Goal: Information Seeking & Learning: Find specific fact

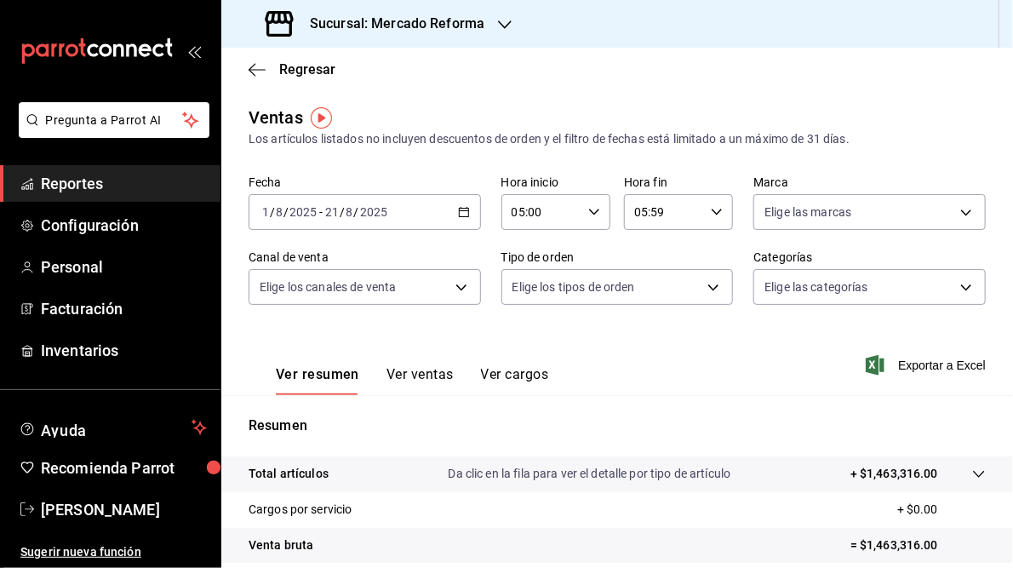
click at [502, 24] on icon "button" at bounding box center [505, 25] width 14 height 14
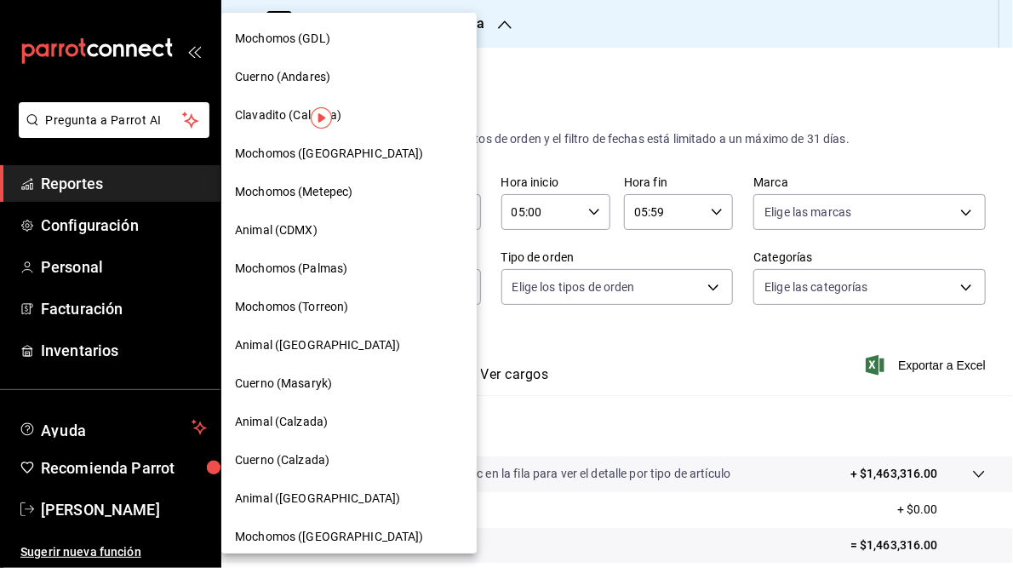
scroll to position [123, 0]
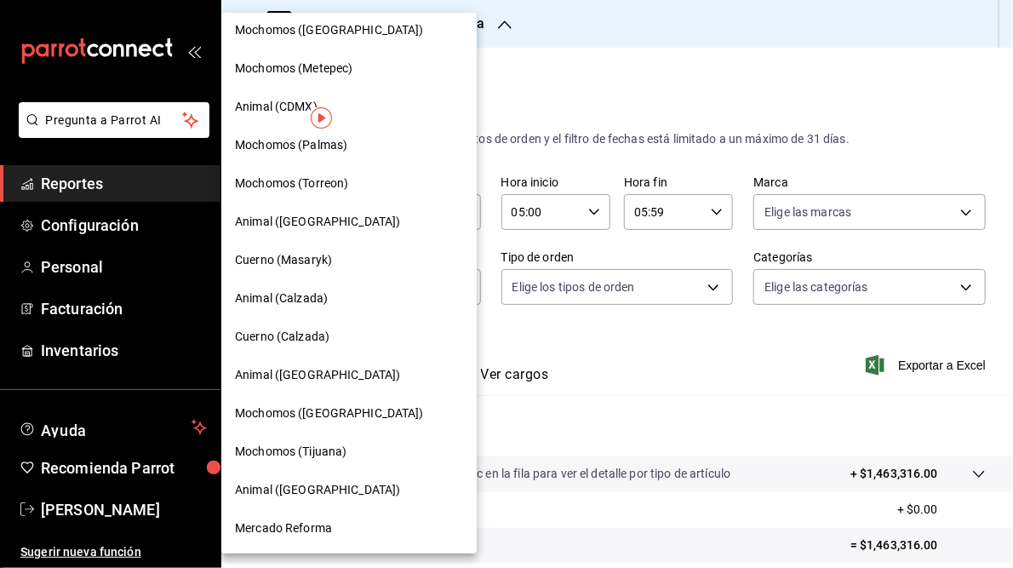
click at [292, 515] on div "Mercado Reforma" at bounding box center [348, 528] width 255 height 38
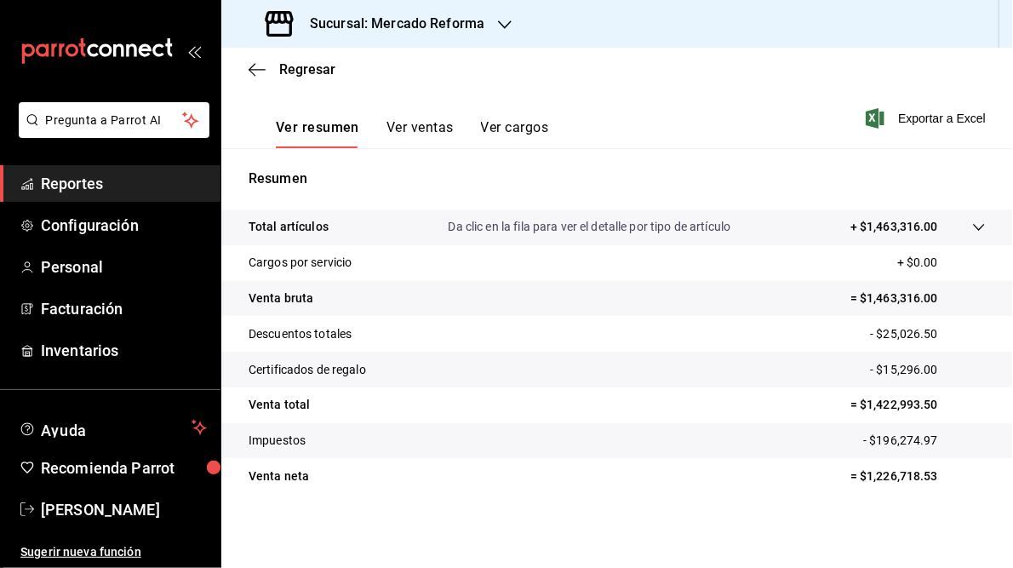
scroll to position [0, 0]
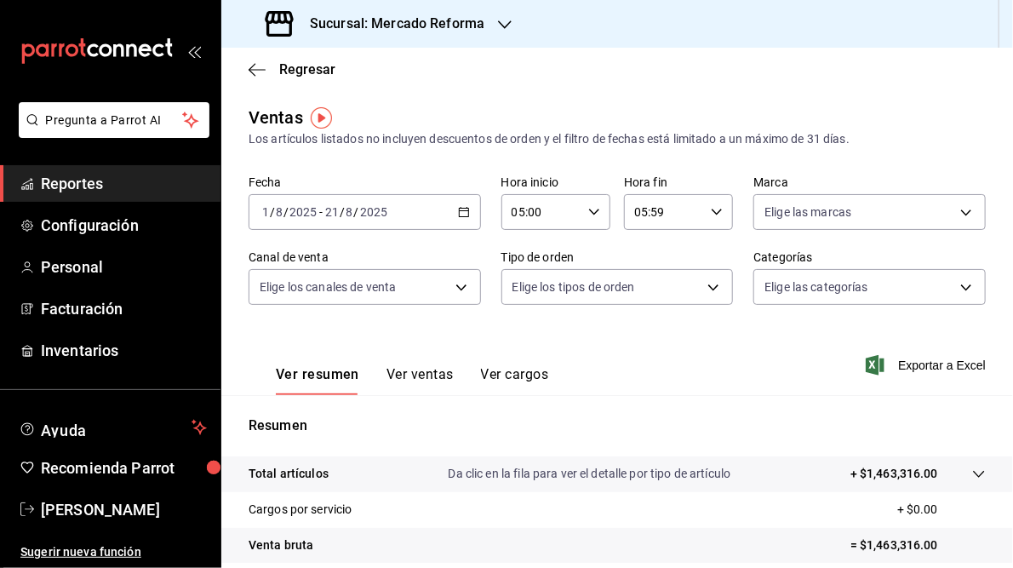
click at [459, 207] on icon "button" at bounding box center [464, 212] width 12 height 12
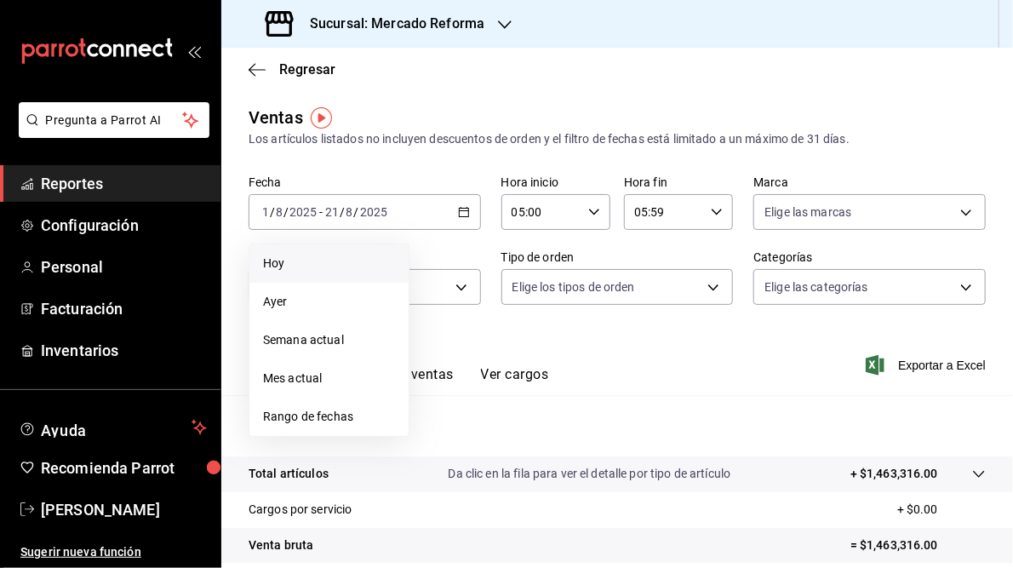
click at [308, 268] on span "Hoy" at bounding box center [329, 264] width 132 height 18
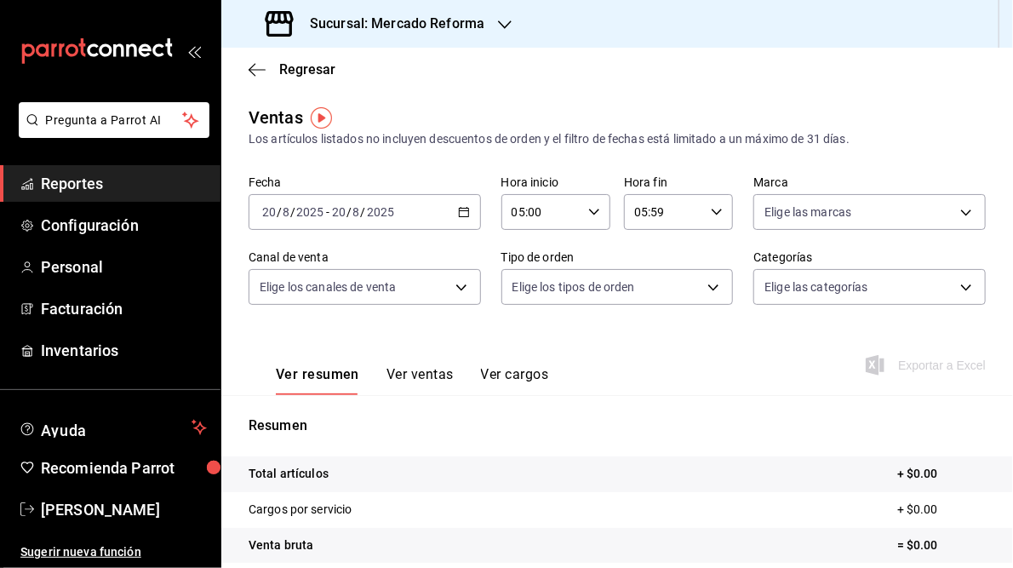
click at [711, 211] on icon "button" at bounding box center [717, 212] width 12 height 12
click at [653, 356] on span "23" at bounding box center [646, 351] width 26 height 14
type input "23:59"
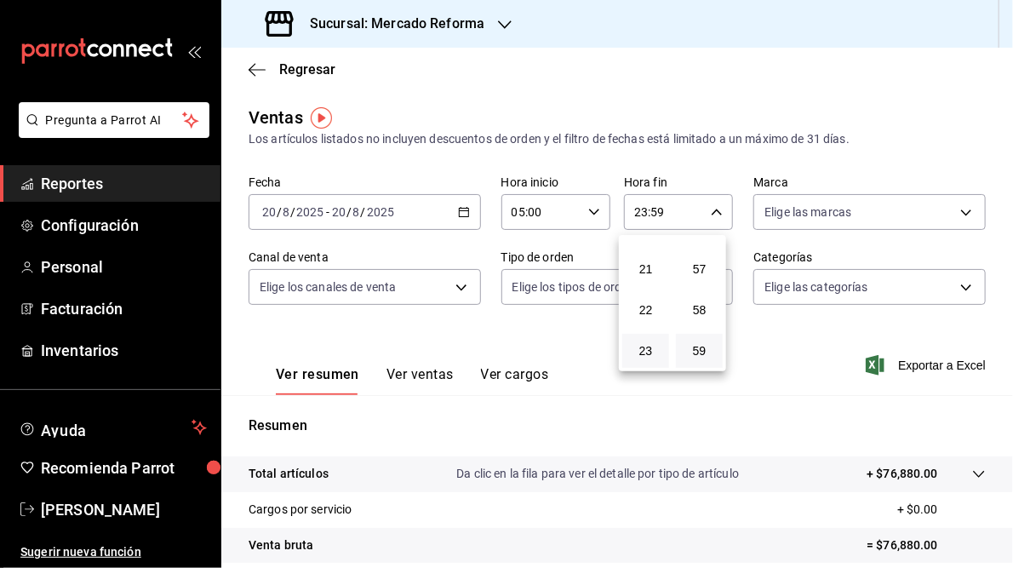
click at [802, 430] on div at bounding box center [506, 284] width 1013 height 568
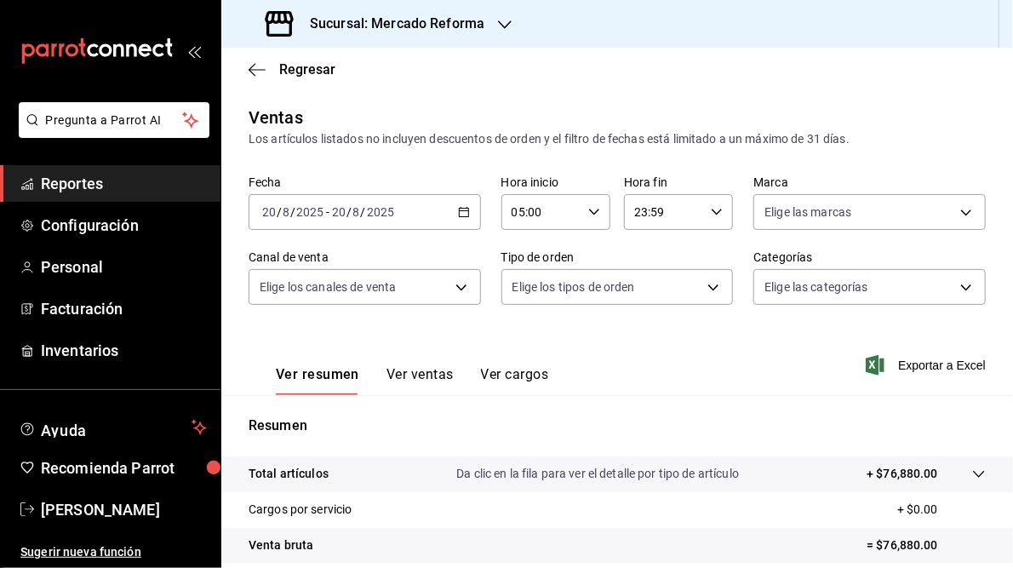
scroll to position [247, 0]
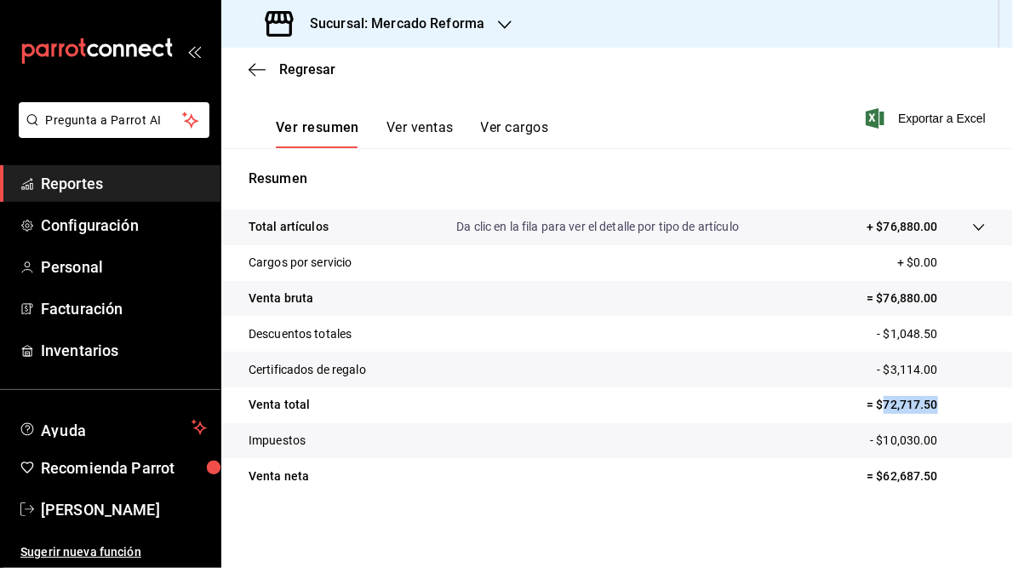
drag, startPoint x: 876, startPoint y: 401, endPoint x: 927, endPoint y: 392, distance: 51.9
click at [927, 392] on tr "Venta total = $72,717.50" at bounding box center [617, 405] width 792 height 36
copy p "72,717.50"
click at [498, 21] on icon "button" at bounding box center [505, 25] width 14 height 14
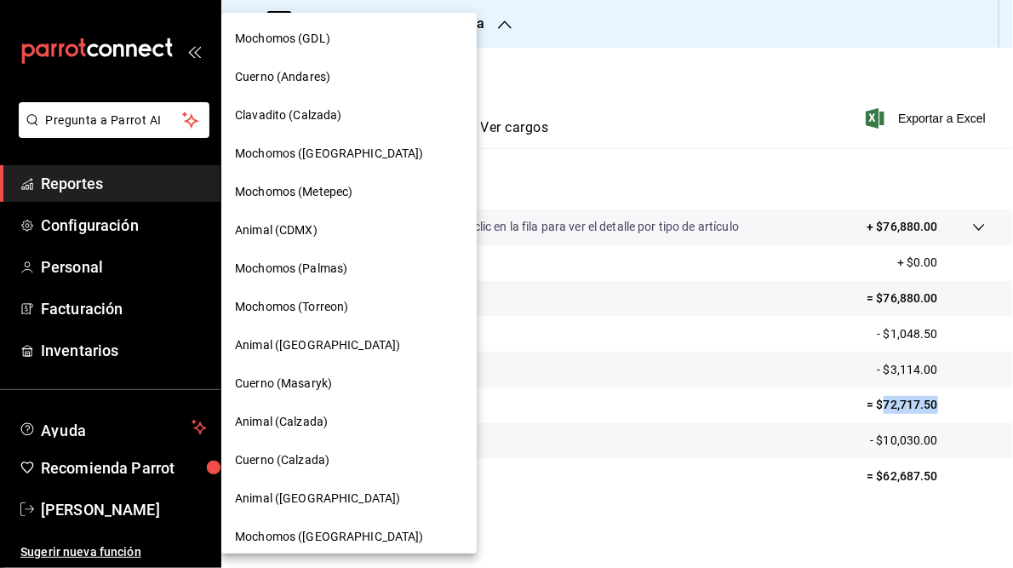
click at [286, 73] on span "Cuerno (Andares)" at bounding box center [282, 77] width 95 height 18
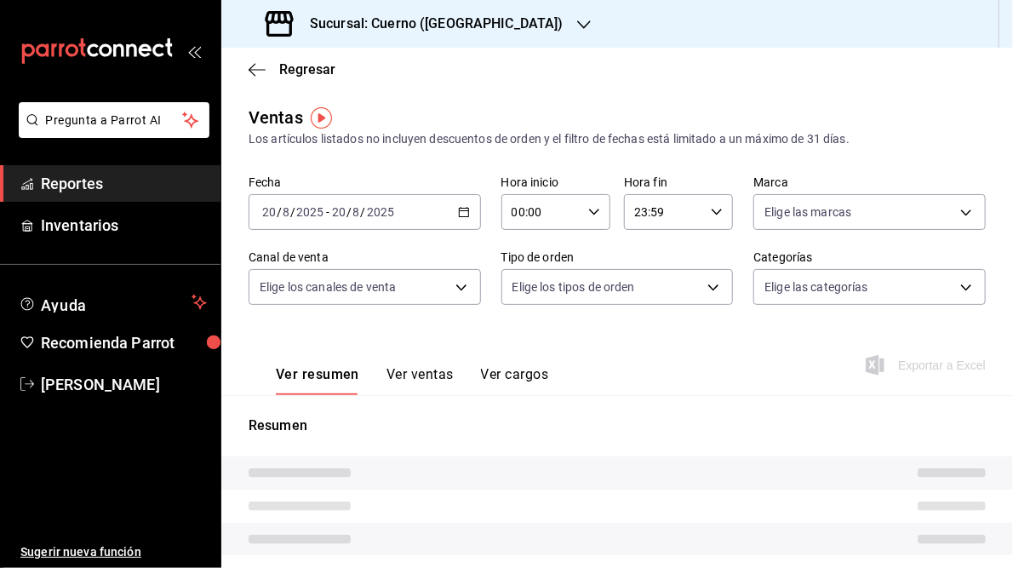
type input "05:00"
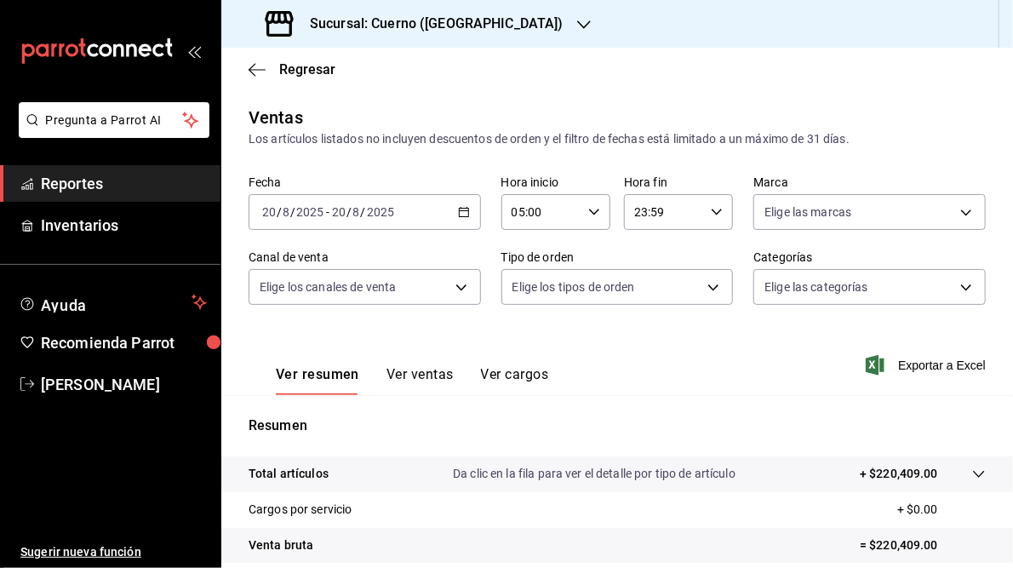
scroll to position [247, 0]
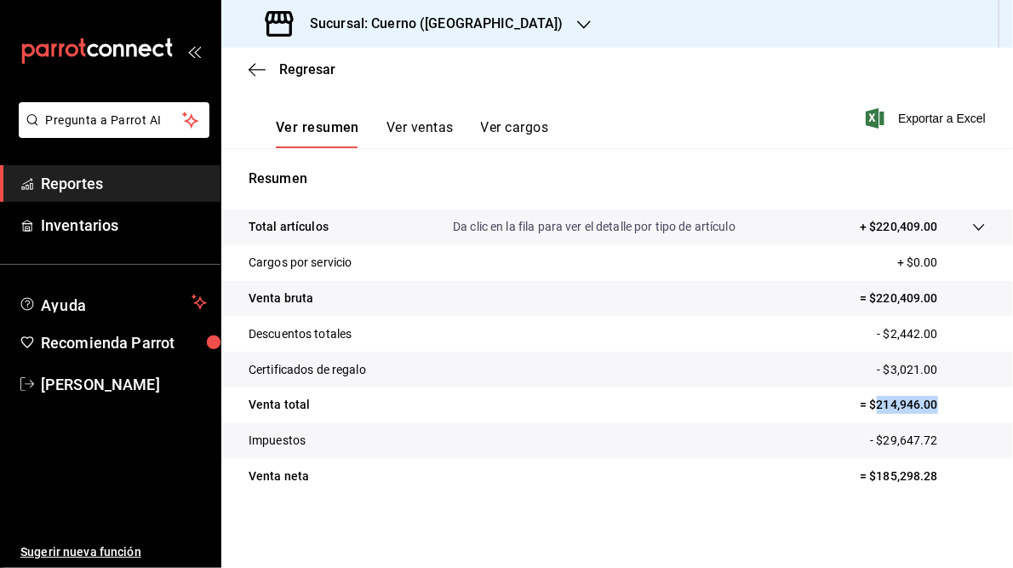
drag, startPoint x: 867, startPoint y: 403, endPoint x: 934, endPoint y: 408, distance: 67.5
click at [934, 408] on p "= $214,946.00" at bounding box center [923, 405] width 126 height 18
copy p "214,946.00"
click at [463, 21] on h3 "Sucursal: Cuerno ([GEOGRAPHIC_DATA])" at bounding box center [429, 24] width 267 height 20
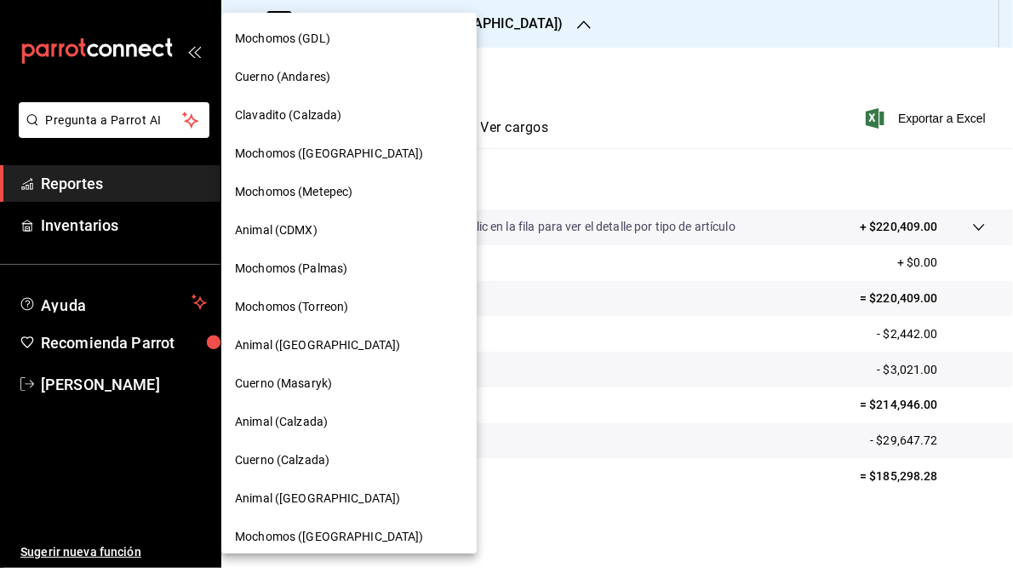
click at [321, 46] on span "Mochomos (GDL)" at bounding box center [282, 39] width 95 height 18
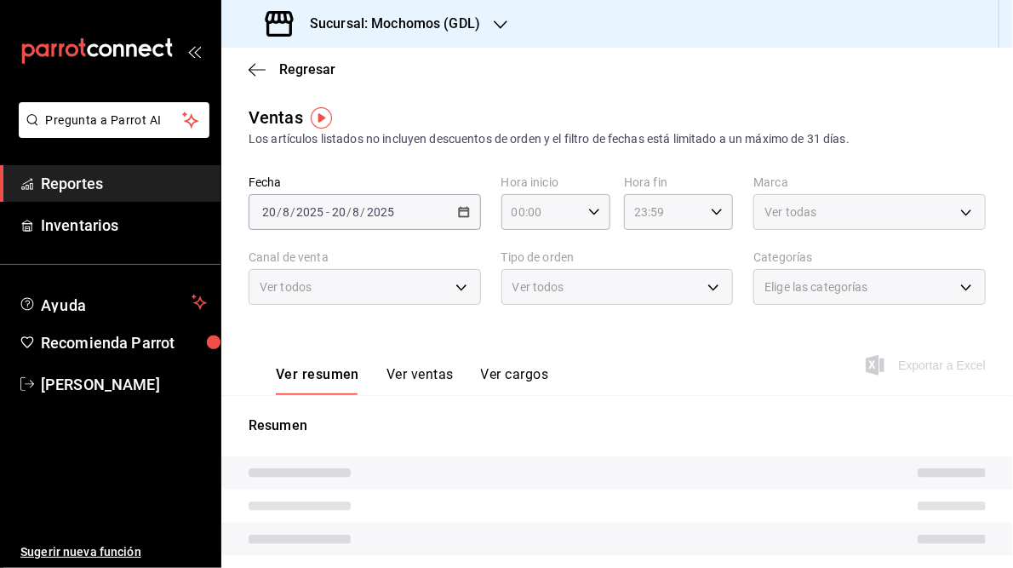
type input "05:00"
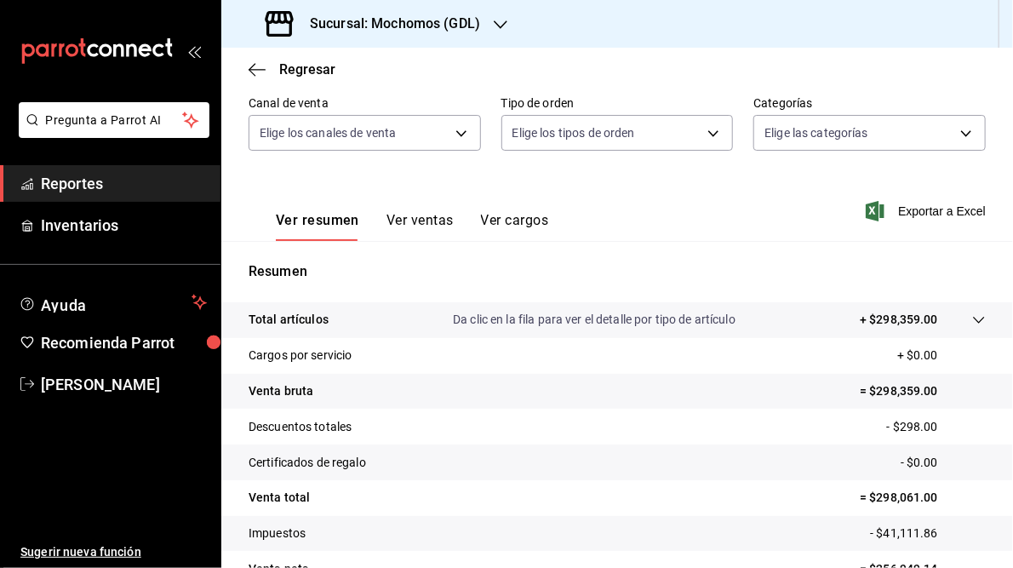
scroll to position [247, 0]
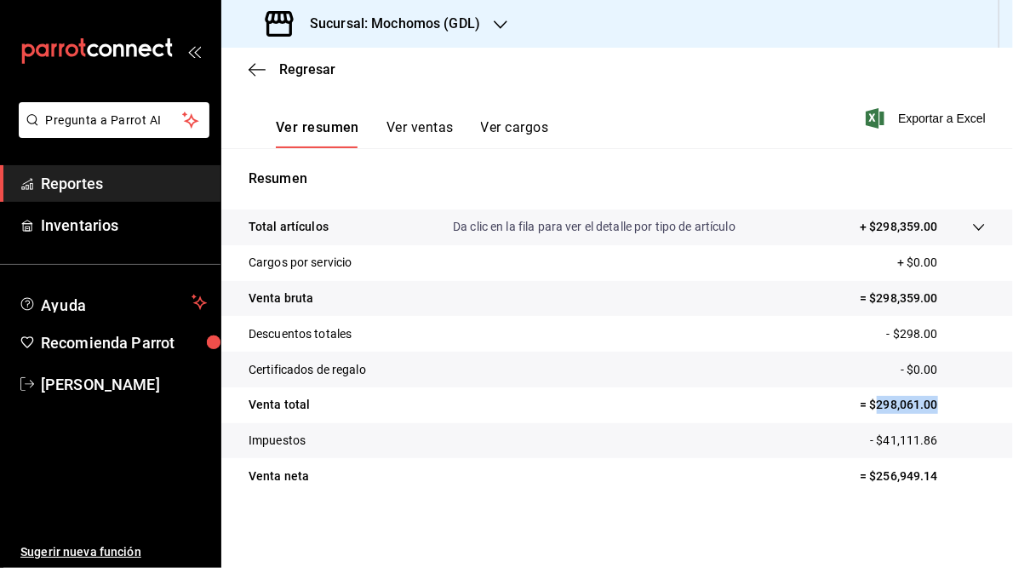
drag, startPoint x: 867, startPoint y: 402, endPoint x: 955, endPoint y: 402, distance: 87.7
click at [955, 402] on p "= $298,061.00" at bounding box center [923, 405] width 126 height 18
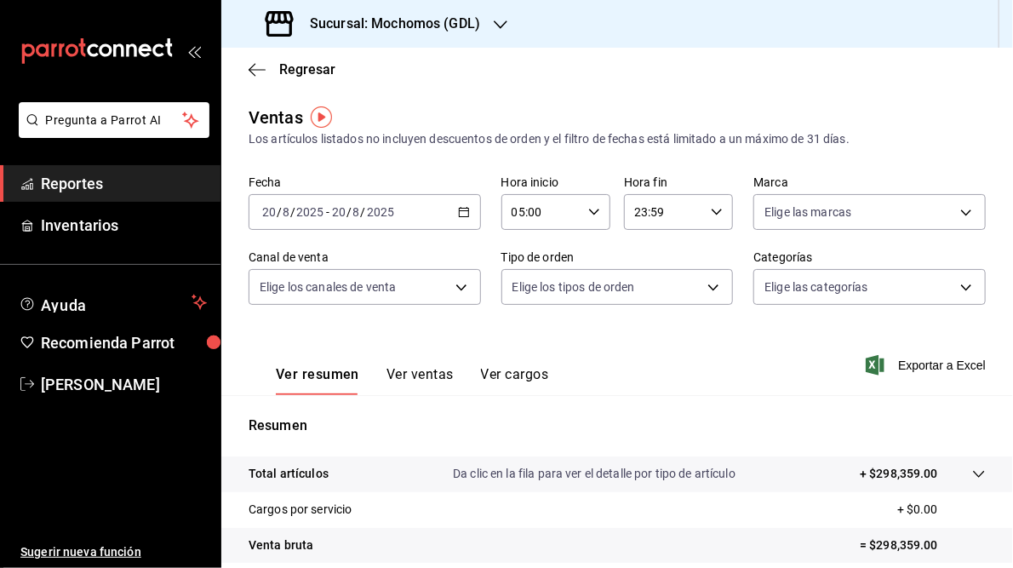
scroll to position [0, 0]
click at [950, 211] on body "Pregunta a Parrot AI Reportes Inventarios Ayuda Recomienda Parrot [PERSON_NAME]…" at bounding box center [506, 284] width 1013 height 568
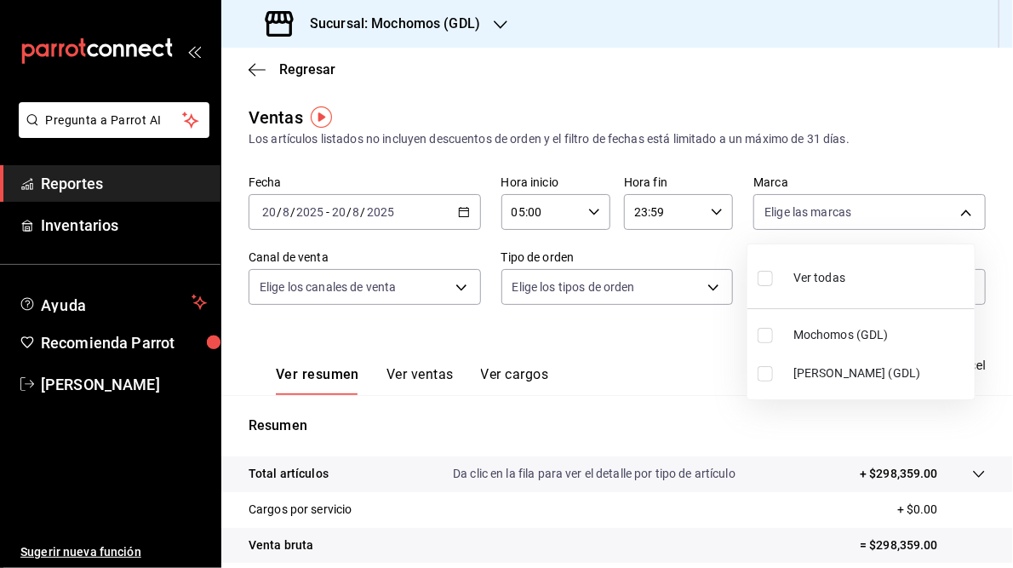
click at [814, 373] on span "[PERSON_NAME] (GDL)" at bounding box center [881, 373] width 175 height 18
type input "9cac9703-0c5a-4d8b-addd-5b6b571d65b9"
checkbox input "true"
click at [669, 385] on div at bounding box center [506, 284] width 1013 height 568
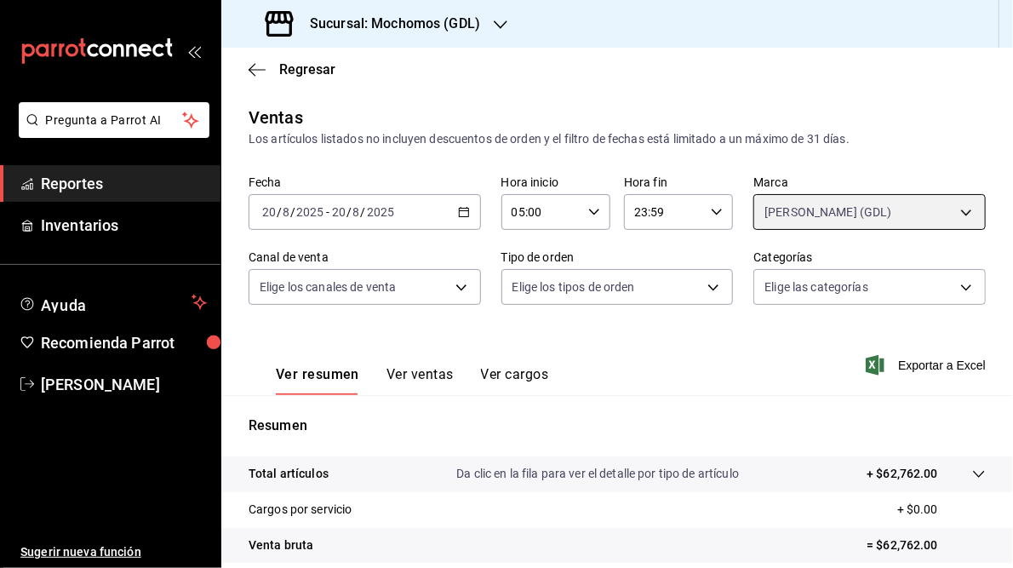
scroll to position [247, 0]
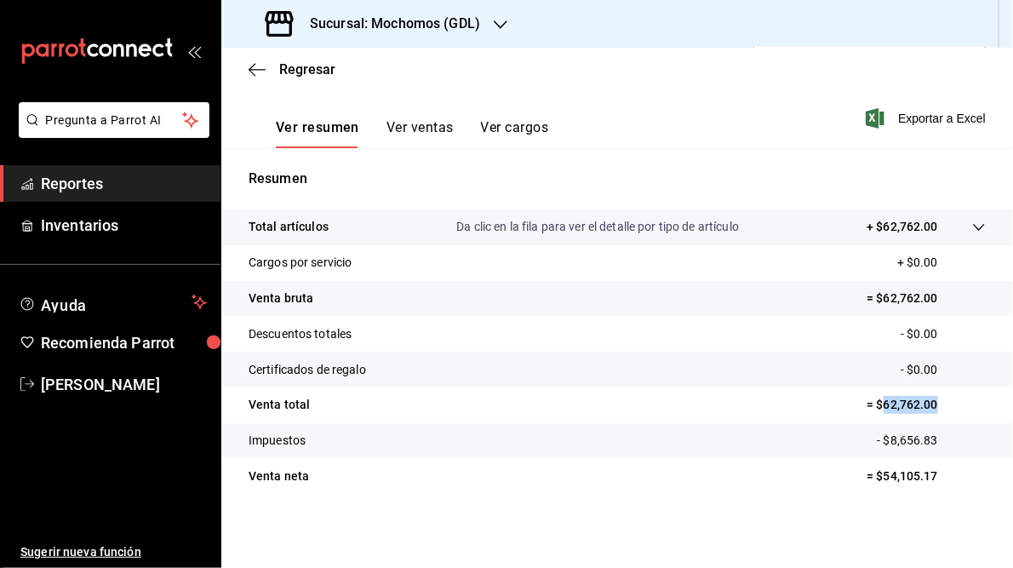
drag, startPoint x: 875, startPoint y: 408, endPoint x: 931, endPoint y: 407, distance: 56.2
click at [931, 407] on p "= $62,762.00" at bounding box center [926, 405] width 119 height 18
copy p "62,762.00"
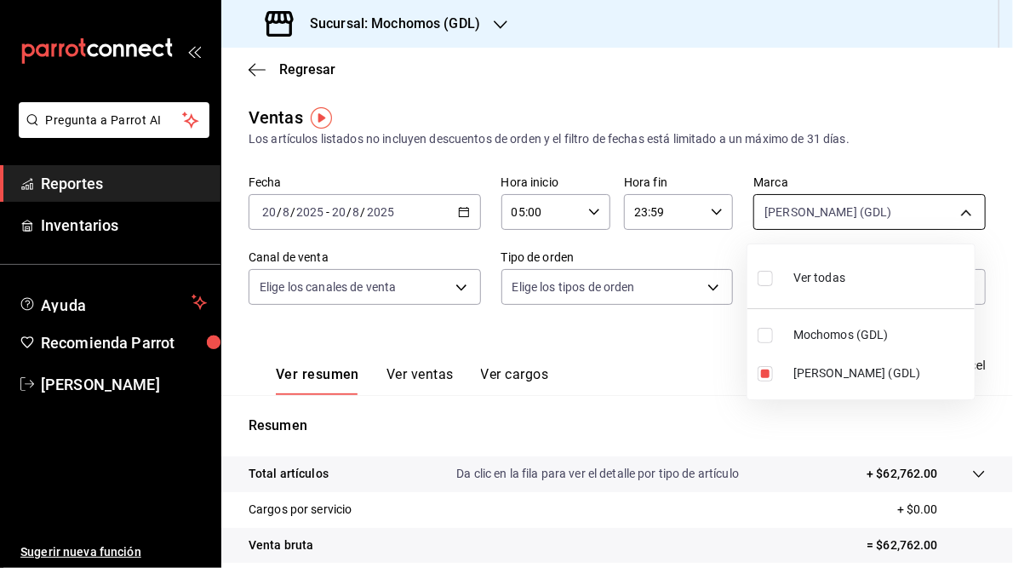
click at [959, 209] on body "Pregunta a Parrot AI Reportes Inventarios Ayuda Recomienda Parrot [PERSON_NAME]…" at bounding box center [506, 284] width 1013 height 568
click at [810, 336] on span "Mochomos (GDL)" at bounding box center [881, 335] width 175 height 18
type input "9cac9703-0c5a-4d8b-addd-5b6b571d65b9,36c25d4a-7cb0-456c-a434-e981d54830bc"
checkbox input "true"
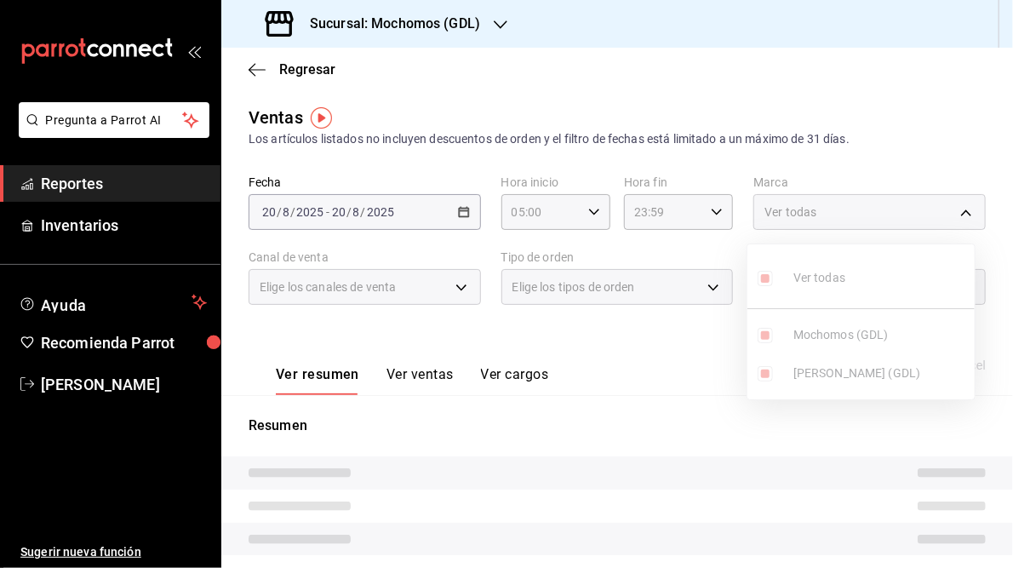
click at [766, 370] on ul "Ver todas Mochomos (GDL) [PERSON_NAME] (GDL)" at bounding box center [861, 321] width 227 height 155
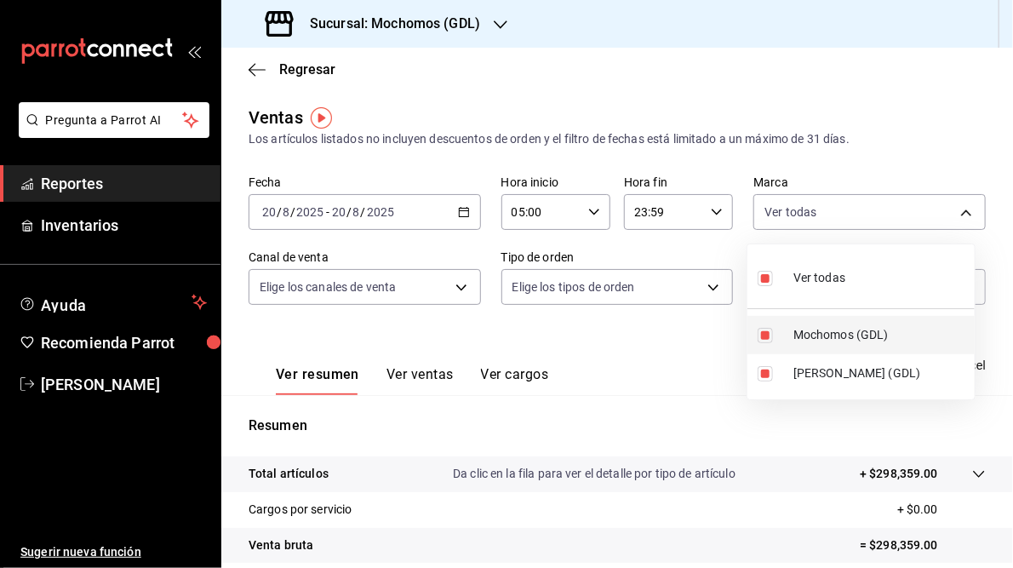
click at [761, 335] on input "checkbox" at bounding box center [765, 335] width 15 height 15
checkbox input "false"
type input "9cac9703-0c5a-4d8b-addd-5b6b571d65b9"
checkbox input "false"
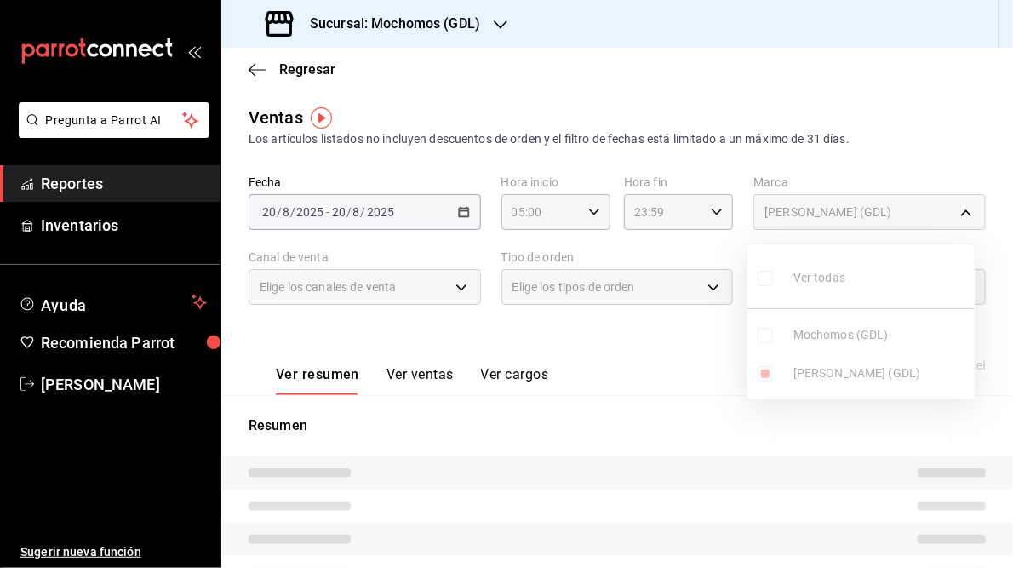
click at [646, 353] on div at bounding box center [506, 284] width 1013 height 568
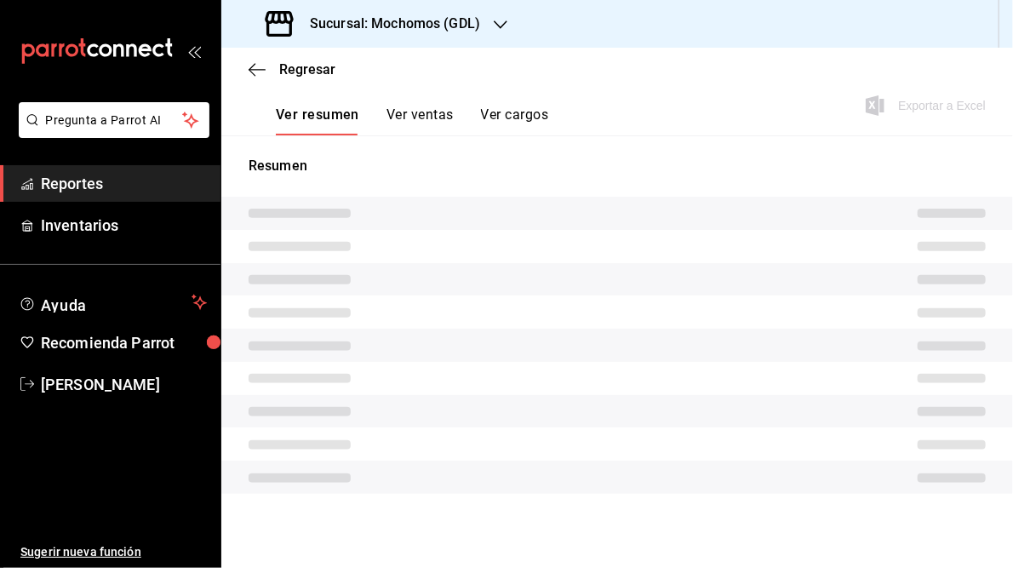
scroll to position [247, 0]
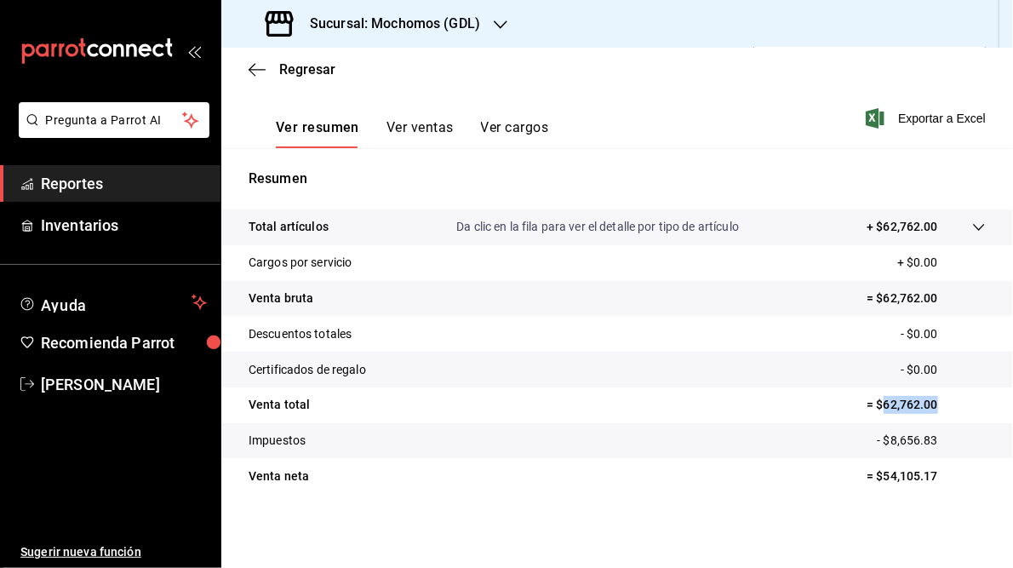
drag, startPoint x: 876, startPoint y: 406, endPoint x: 927, endPoint y: 408, distance: 50.3
click at [927, 408] on p "= $62,762.00" at bounding box center [926, 405] width 119 height 18
copy p "62,762.00"
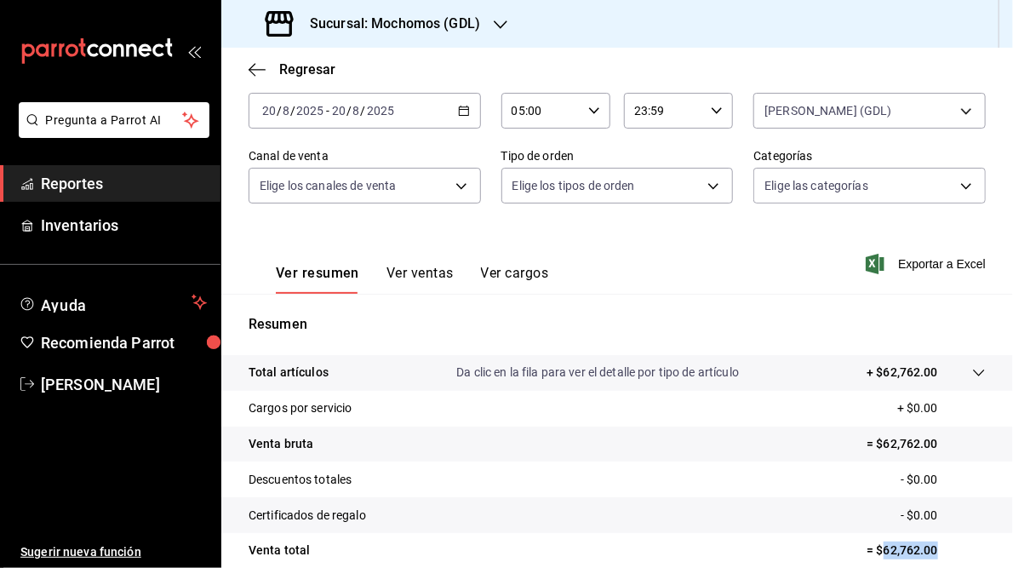
scroll to position [95, 0]
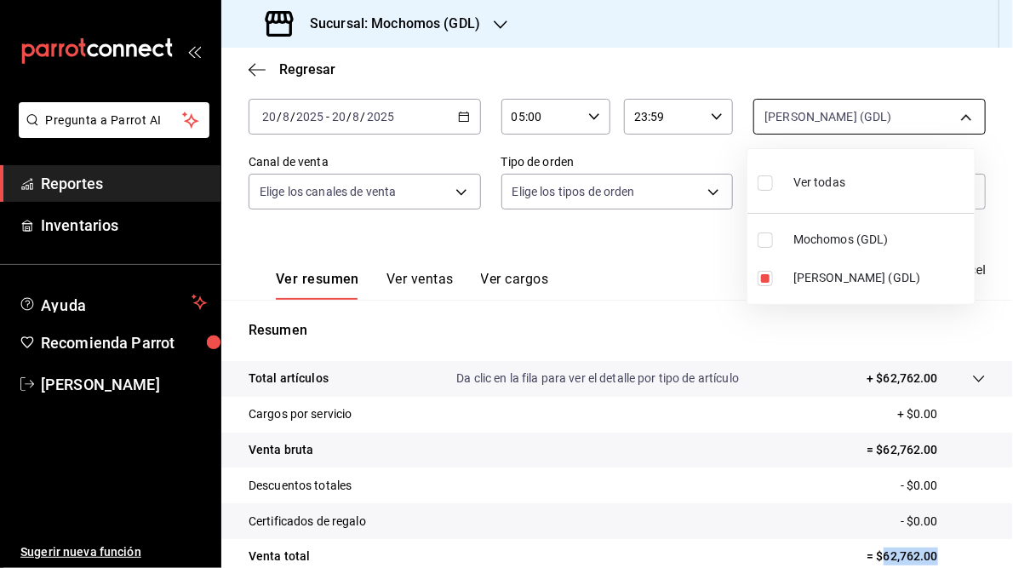
click at [954, 127] on body "Pregunta a Parrot AI Reportes Inventarios Ayuda Recomienda Parrot [PERSON_NAME]…" at bounding box center [506, 284] width 1013 height 568
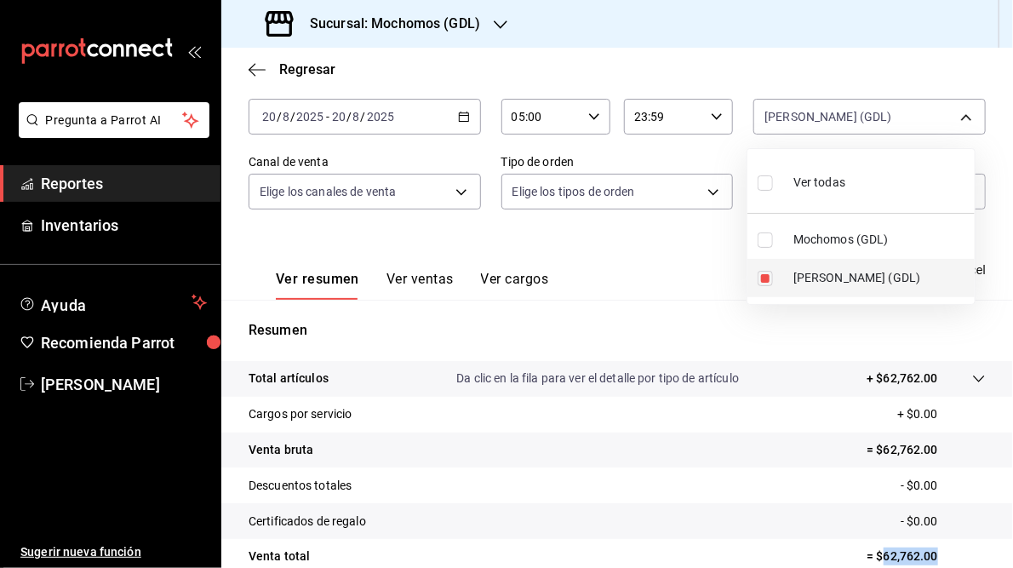
click at [812, 275] on span "[PERSON_NAME] (GDL)" at bounding box center [881, 278] width 175 height 18
checkbox input "false"
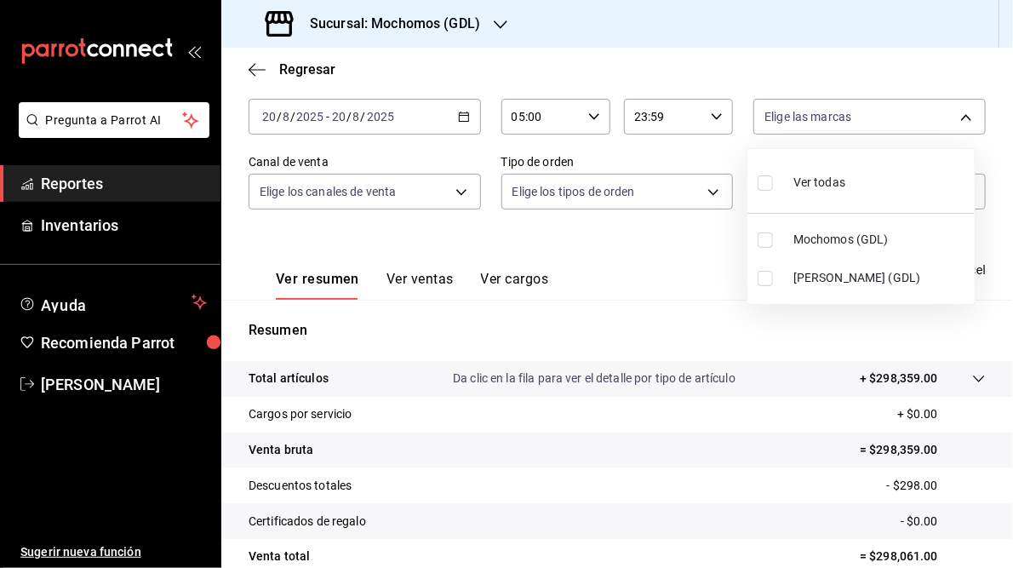
click at [776, 240] on label at bounding box center [769, 239] width 22 height 15
click at [773, 240] on input "checkbox" at bounding box center [765, 239] width 15 height 15
checkbox input "false"
click at [764, 244] on input "checkbox" at bounding box center [765, 239] width 15 height 15
checkbox input "true"
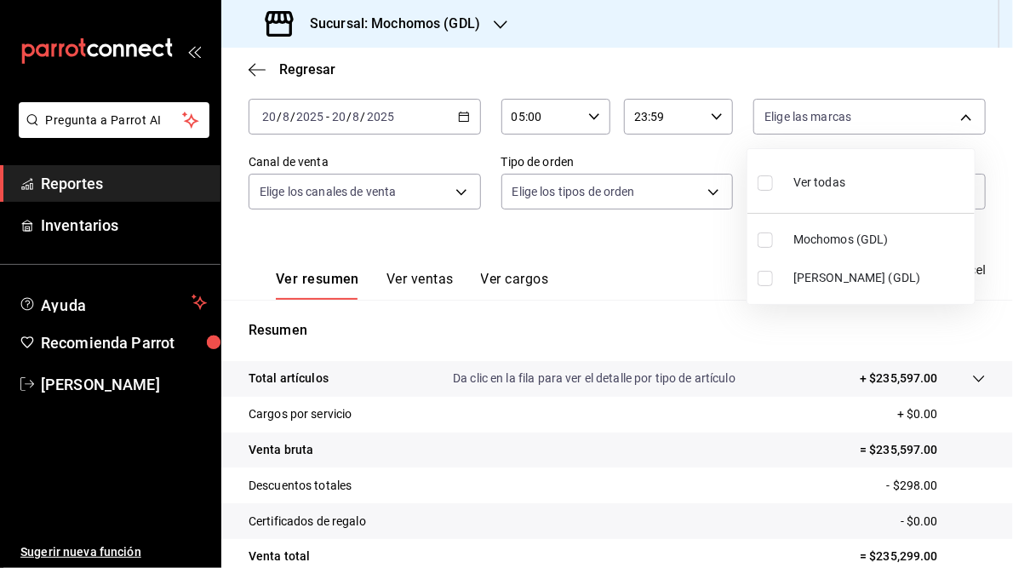
type input "36c25d4a-7cb0-456c-a434-e981d54830bc"
click at [666, 238] on div at bounding box center [506, 284] width 1013 height 568
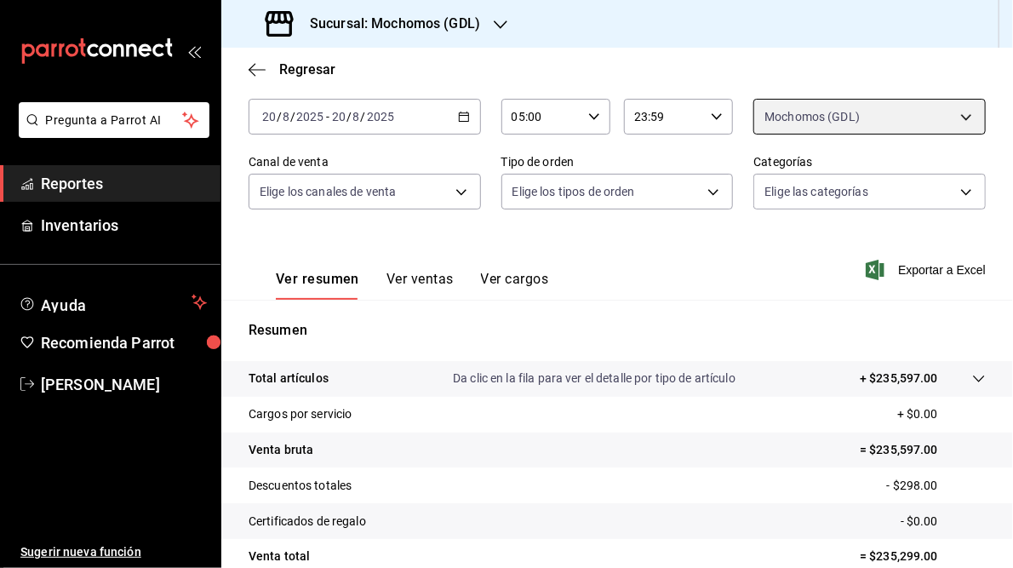
scroll to position [247, 0]
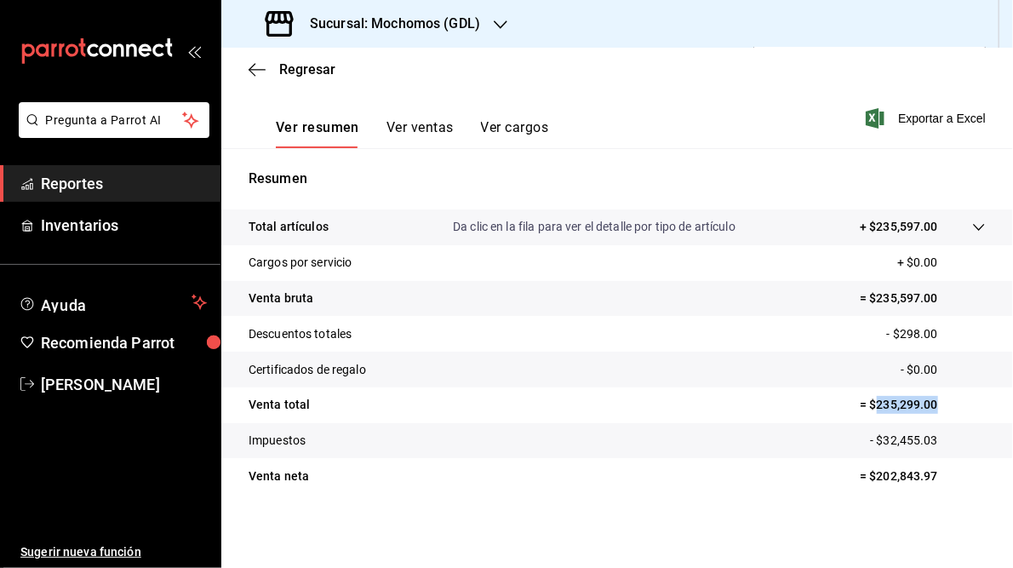
drag, startPoint x: 865, startPoint y: 405, endPoint x: 938, endPoint y: 408, distance: 72.4
click at [938, 408] on p "= $235,299.00" at bounding box center [923, 405] width 126 height 18
drag, startPoint x: 938, startPoint y: 408, endPoint x: 887, endPoint y: 406, distance: 51.1
copy p "235,299.00"
click at [910, 120] on span "Exportar a Excel" at bounding box center [928, 118] width 117 height 20
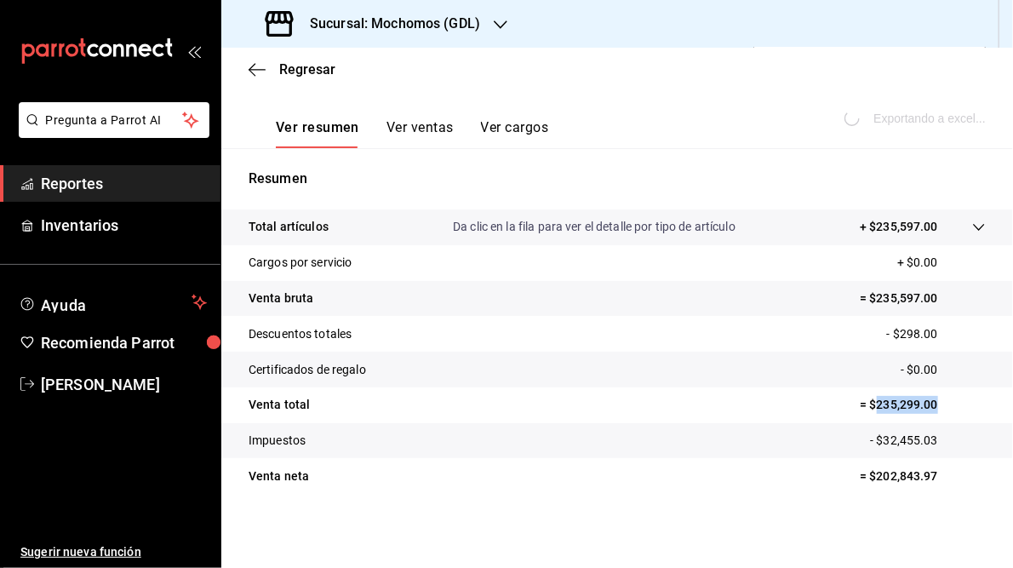
scroll to position [0, 0]
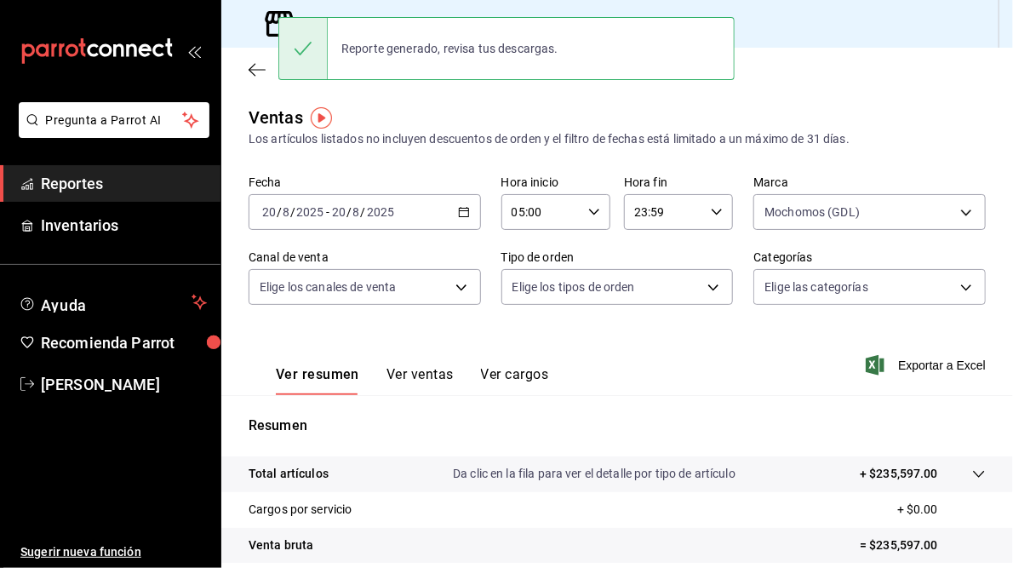
click at [439, 169] on div "Ventas Los artículos listados no incluyen descuentos de orden y el filtro de fe…" at bounding box center [617, 447] width 792 height 684
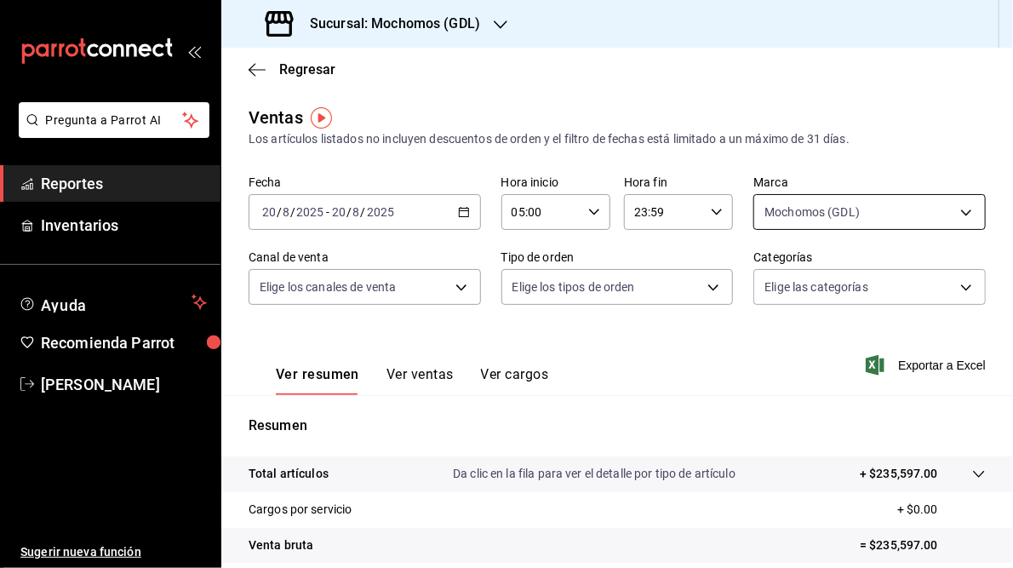
click at [954, 209] on body "Pregunta a Parrot AI Reportes Inventarios Ayuda Recomienda Parrot [PERSON_NAME]…" at bounding box center [506, 284] width 1013 height 568
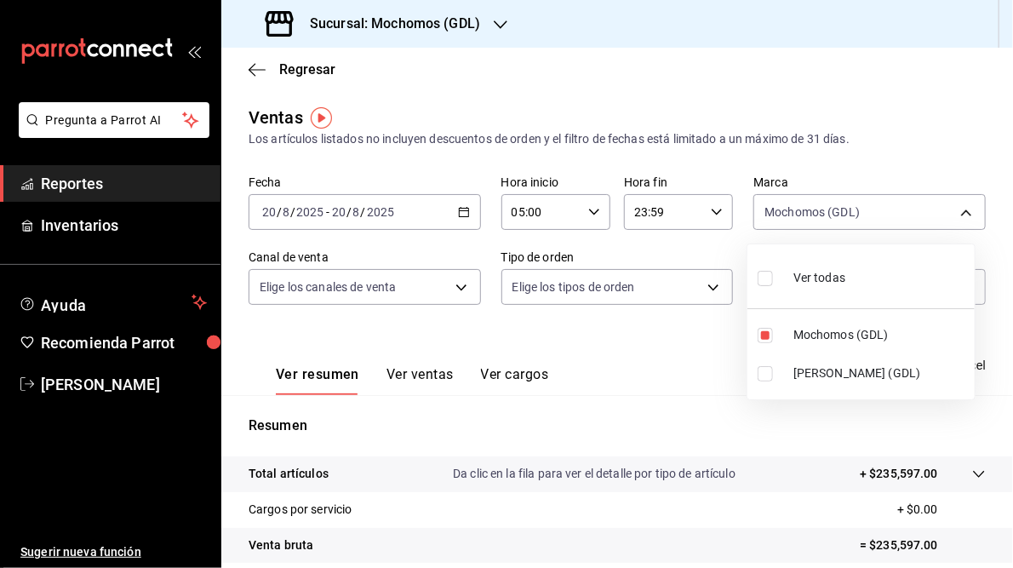
click at [428, 19] on div at bounding box center [506, 284] width 1013 height 568
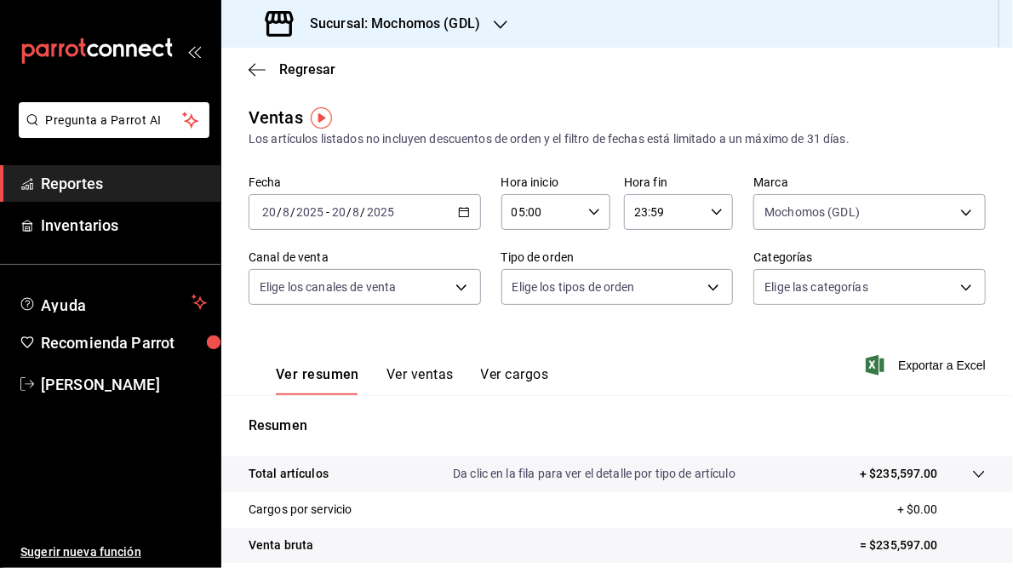
click at [408, 24] on h3 "Sucursal: Mochomos (GDL)" at bounding box center [388, 24] width 184 height 20
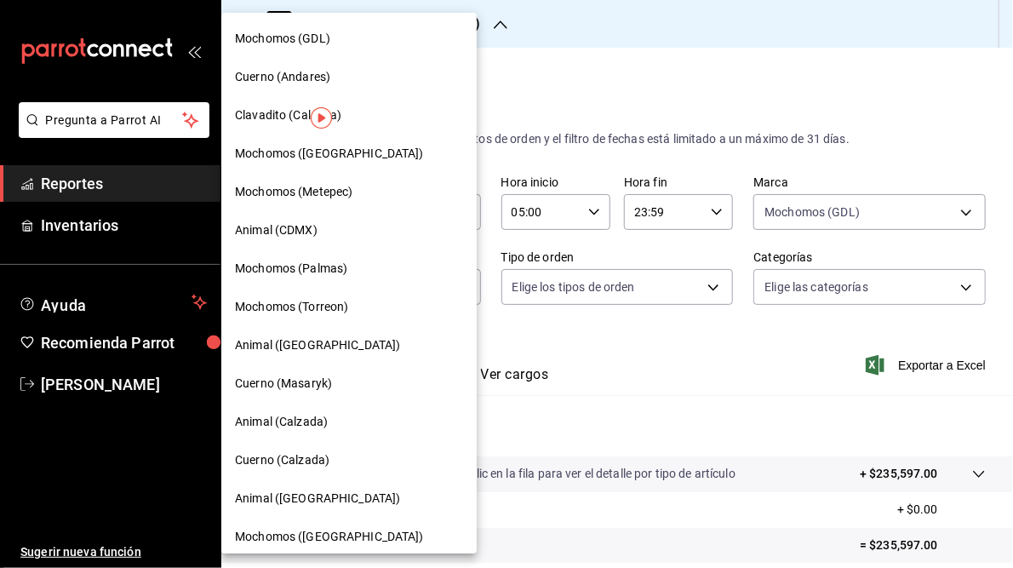
scroll to position [123, 0]
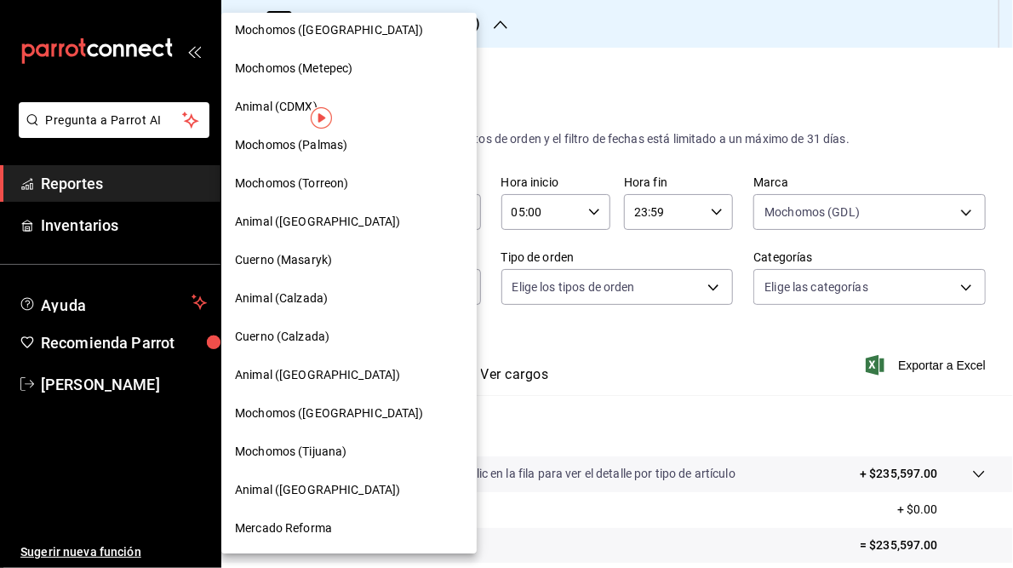
click at [313, 414] on span "Mochomos ([GEOGRAPHIC_DATA])" at bounding box center [329, 414] width 189 height 18
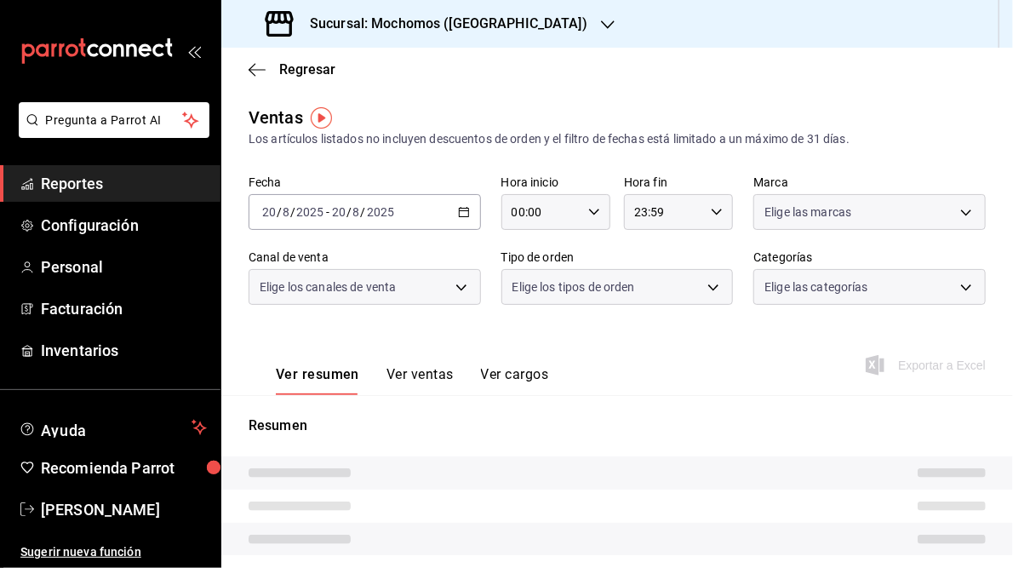
type input "05:00"
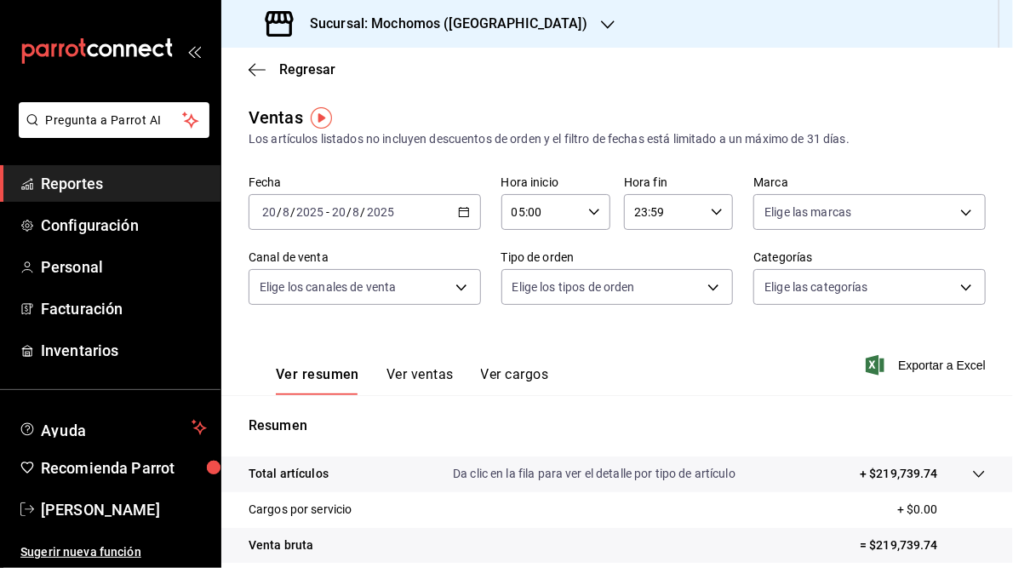
click at [498, 21] on h3 "Sucursal: Mochomos ([GEOGRAPHIC_DATA])" at bounding box center [441, 24] width 291 height 20
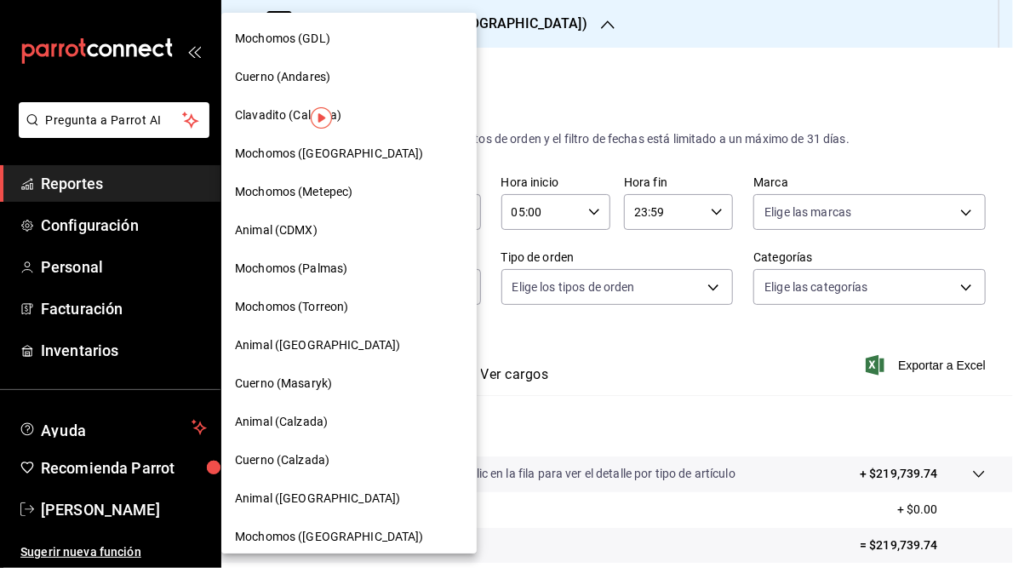
drag, startPoint x: 335, startPoint y: 299, endPoint x: 735, endPoint y: 374, distance: 407.2
click at [735, 374] on div at bounding box center [506, 284] width 1013 height 568
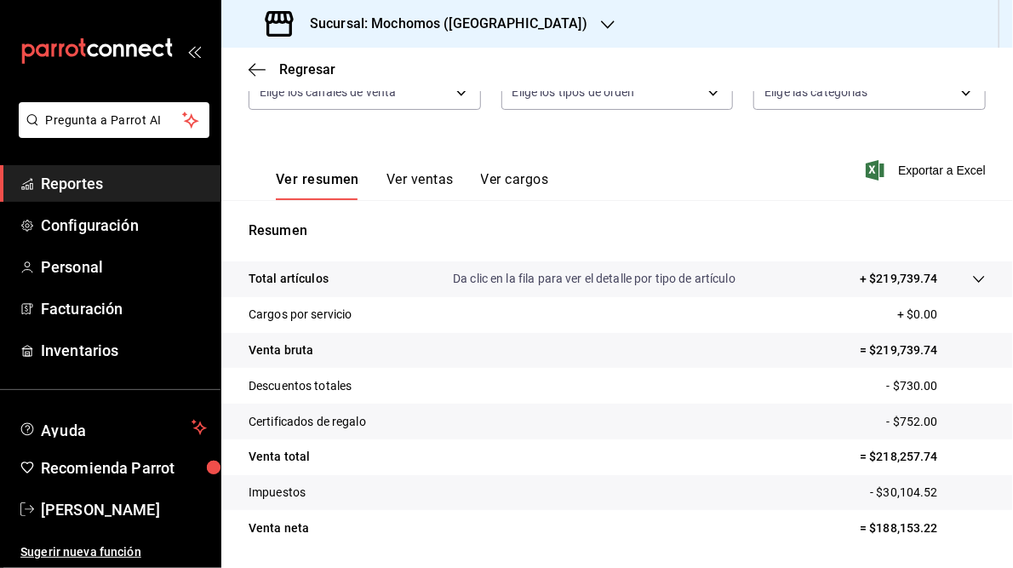
scroll to position [195, 0]
drag, startPoint x: 869, startPoint y: 458, endPoint x: 952, endPoint y: 459, distance: 83.5
click at [952, 459] on p "= $218,257.74" at bounding box center [923, 457] width 126 height 18
copy p "218,257.74"
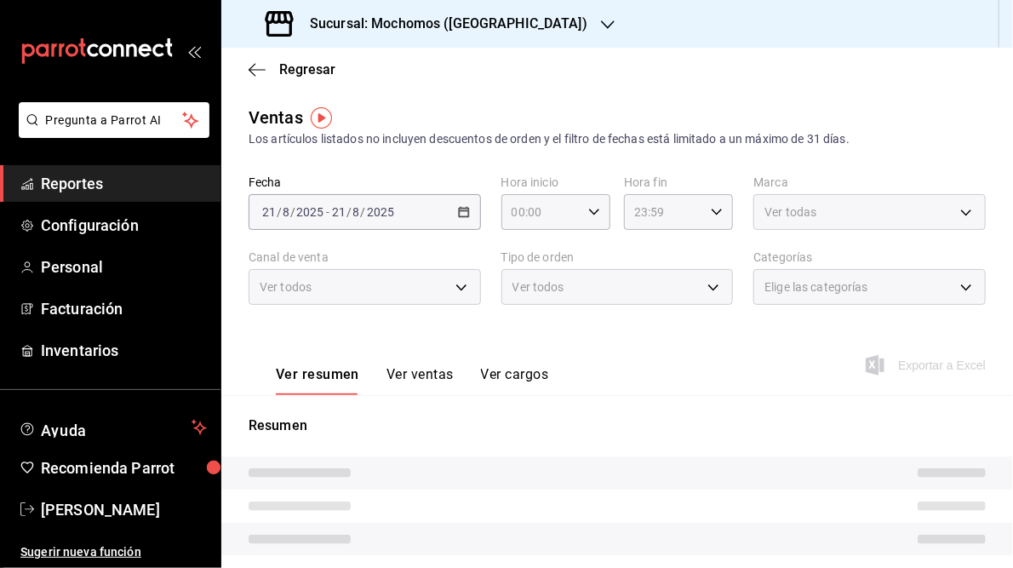
type input "05:00"
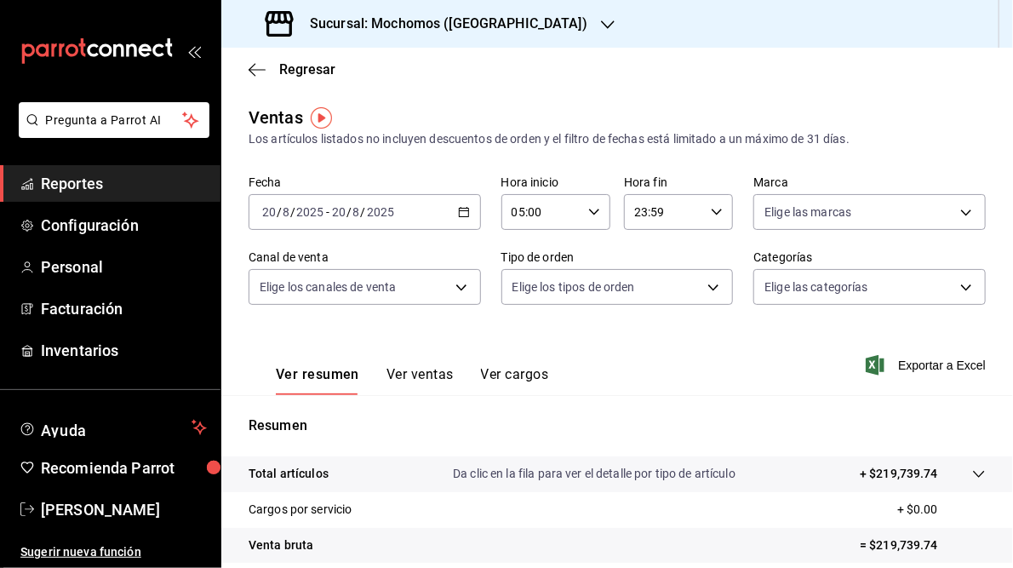
click at [601, 26] on icon "button" at bounding box center [608, 25] width 14 height 14
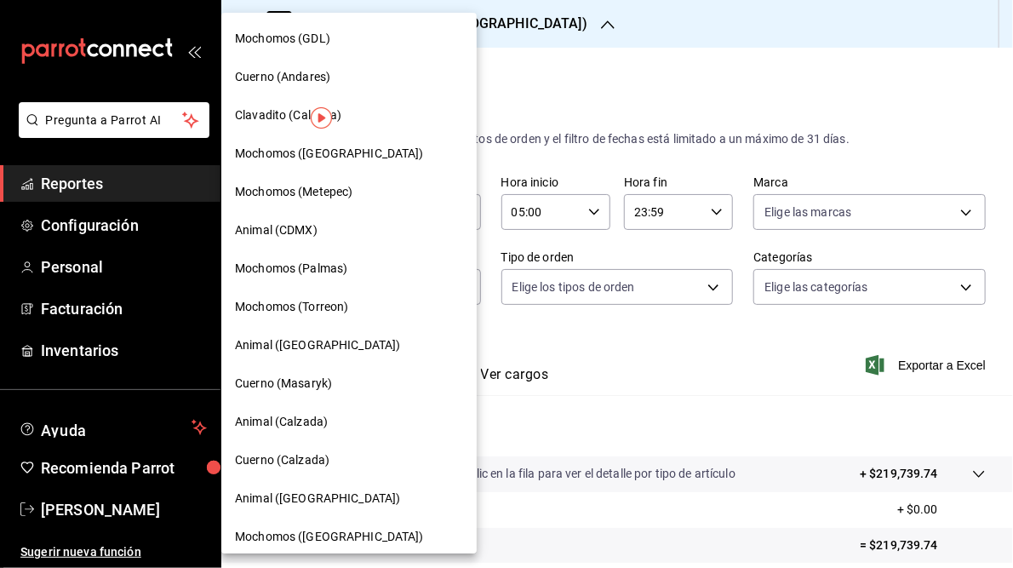
click at [290, 37] on span "Mochomos (GDL)" at bounding box center [282, 39] width 95 height 18
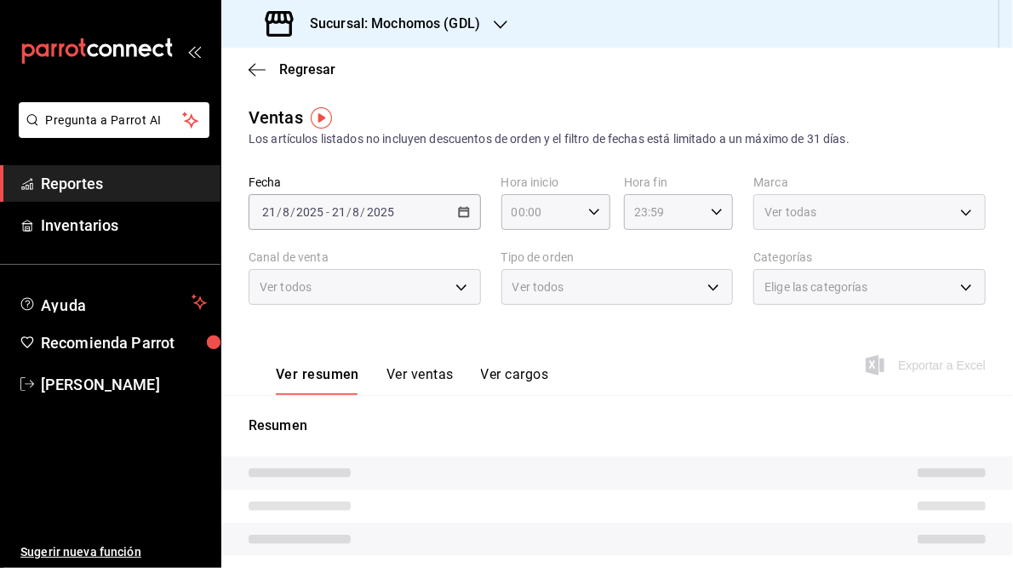
type input "05:00"
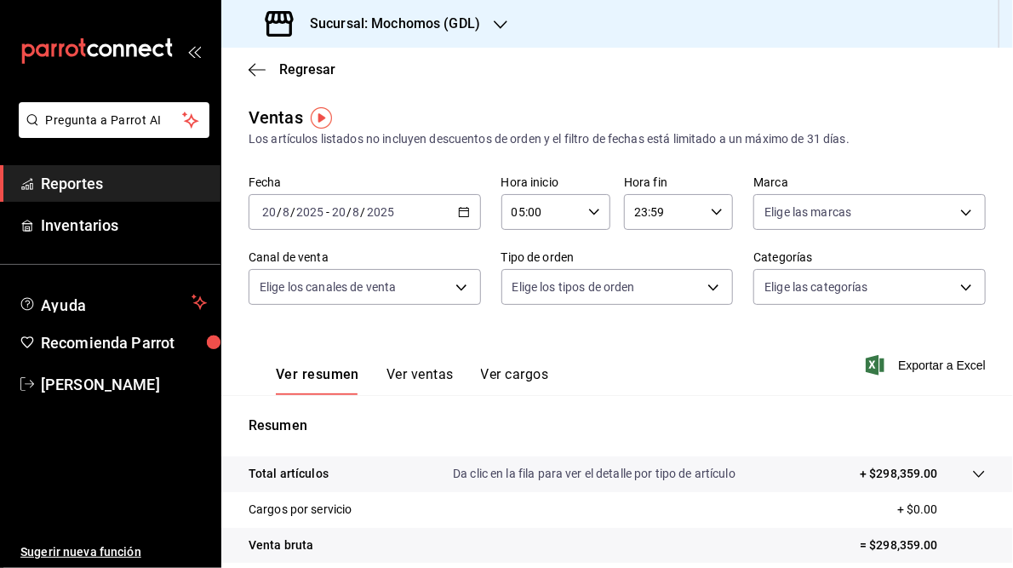
click at [465, 211] on \(Stroke\) "button" at bounding box center [463, 210] width 9 height 1
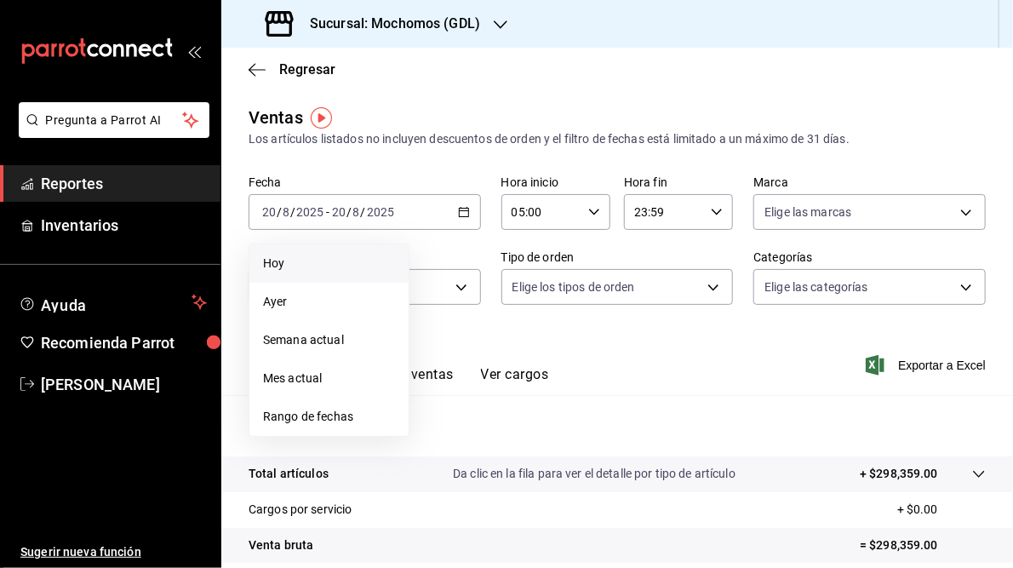
click at [290, 257] on span "Hoy" at bounding box center [329, 264] width 132 height 18
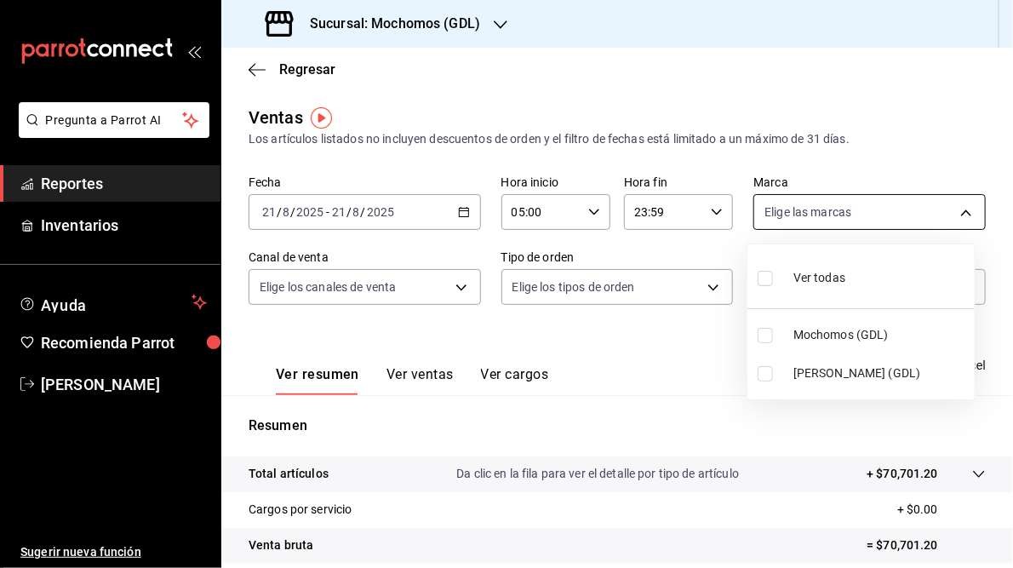
click at [955, 212] on body "Pregunta a Parrot AI Reportes Inventarios Ayuda Recomienda Parrot Juan Camacho …" at bounding box center [506, 284] width 1013 height 568
click at [804, 374] on span "[PERSON_NAME] (GDL)" at bounding box center [881, 373] width 175 height 18
type input "9cac9703-0c5a-4d8b-addd-5b6b571d65b9"
checkbox input "true"
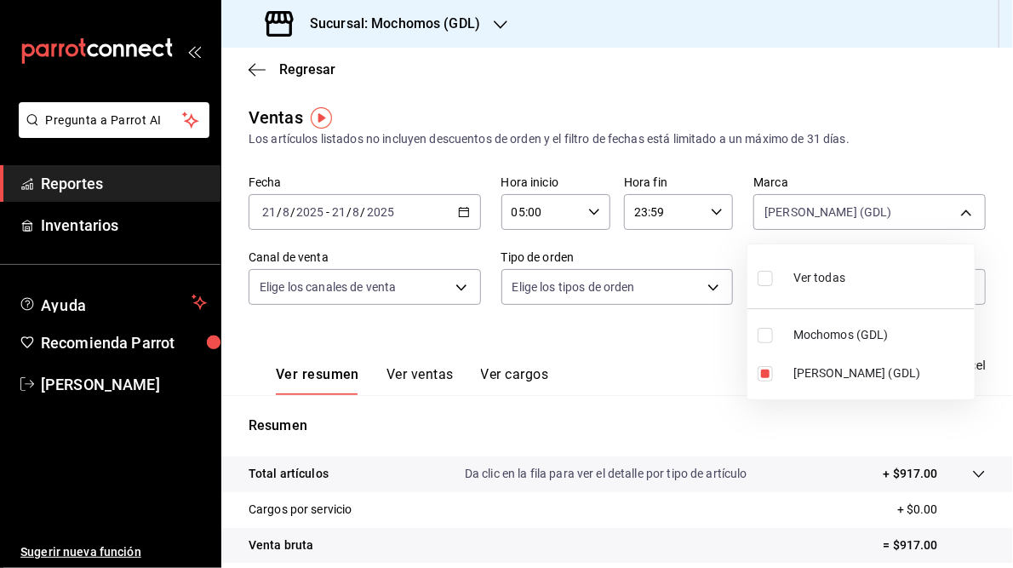
click at [695, 399] on div at bounding box center [506, 284] width 1013 height 568
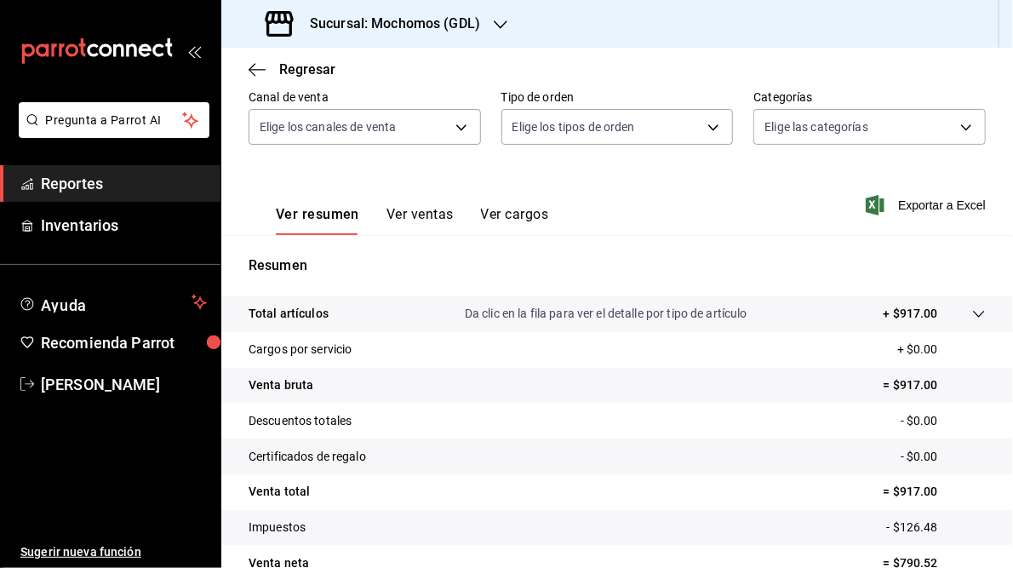
scroll to position [247, 0]
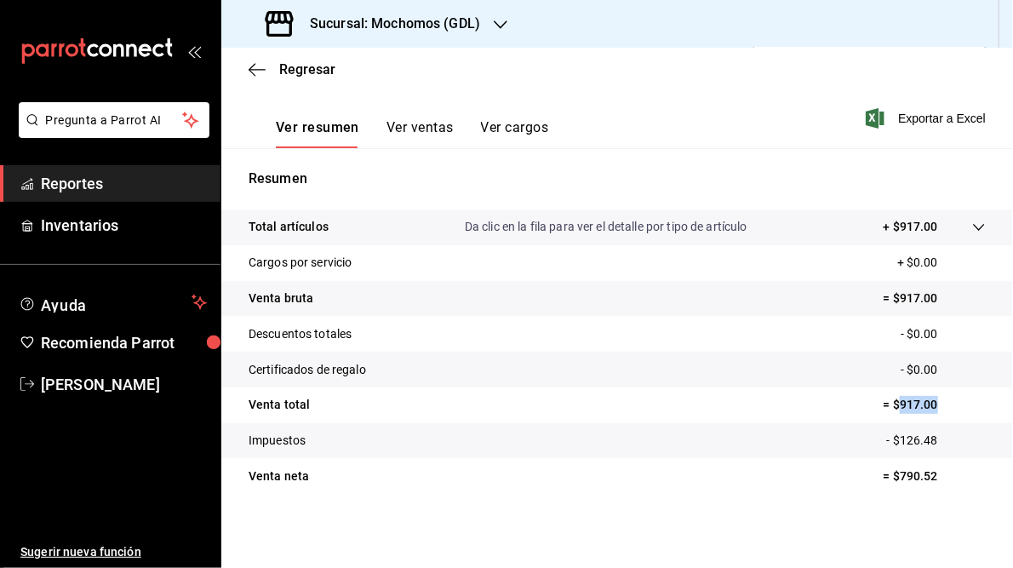
drag, startPoint x: 891, startPoint y: 399, endPoint x: 931, endPoint y: 404, distance: 40.3
click at [931, 404] on p "= $917.00" at bounding box center [935, 405] width 102 height 18
copy p "917.00"
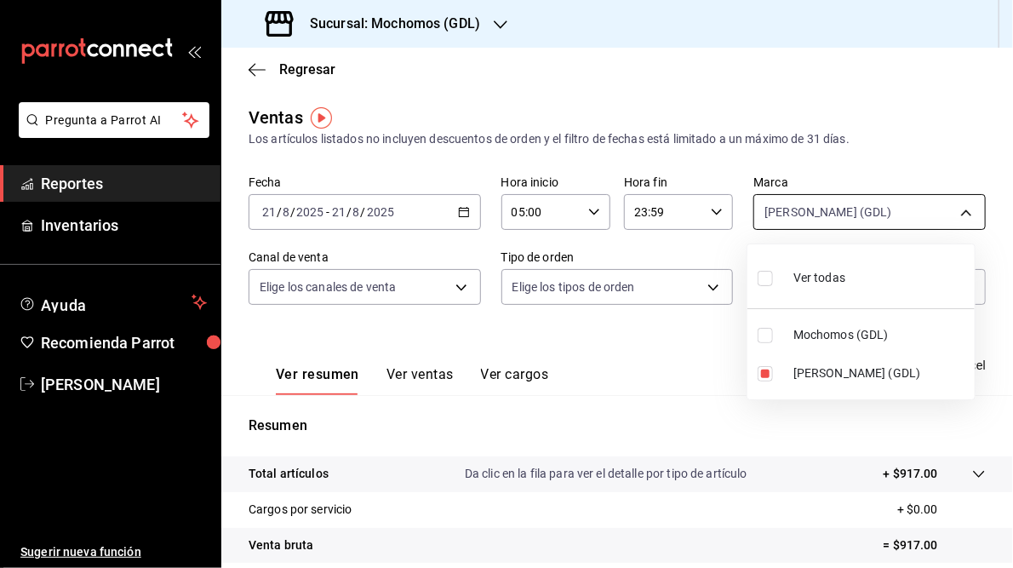
click at [956, 215] on body "Pregunta a Parrot AI Reportes Inventarios Ayuda Recomienda Parrot Juan Camacho …" at bounding box center [506, 284] width 1013 height 568
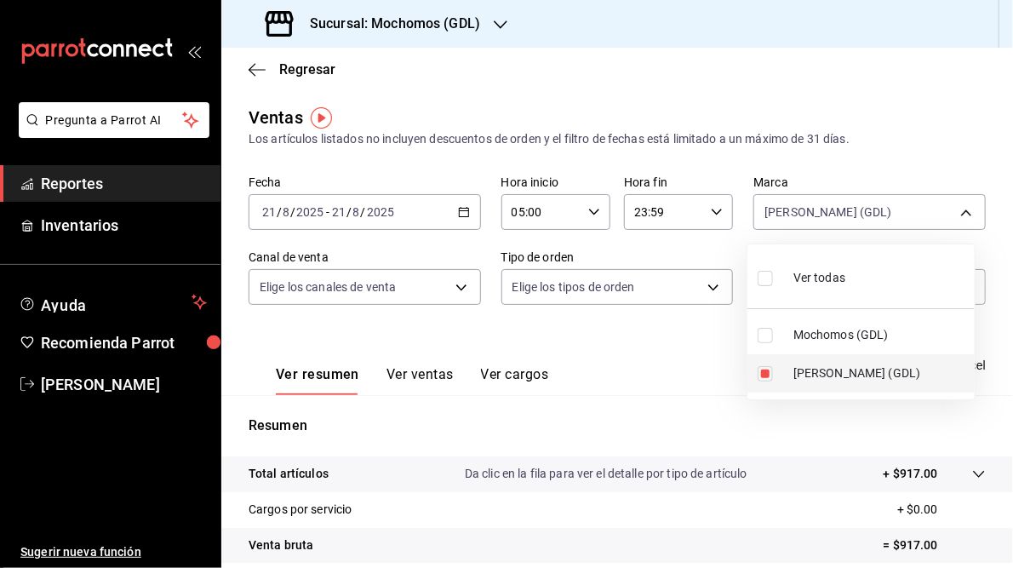
click at [760, 373] on input "checkbox" at bounding box center [765, 373] width 15 height 15
checkbox input "false"
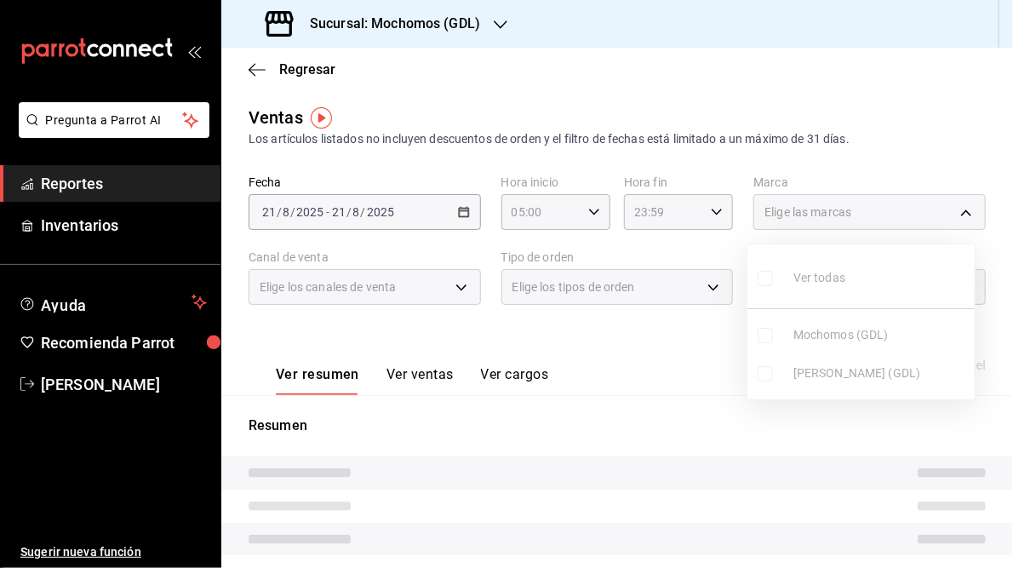
click at [771, 334] on ul "Ver todas Mochomos (GDL) [PERSON_NAME] (GDL)" at bounding box center [861, 321] width 227 height 155
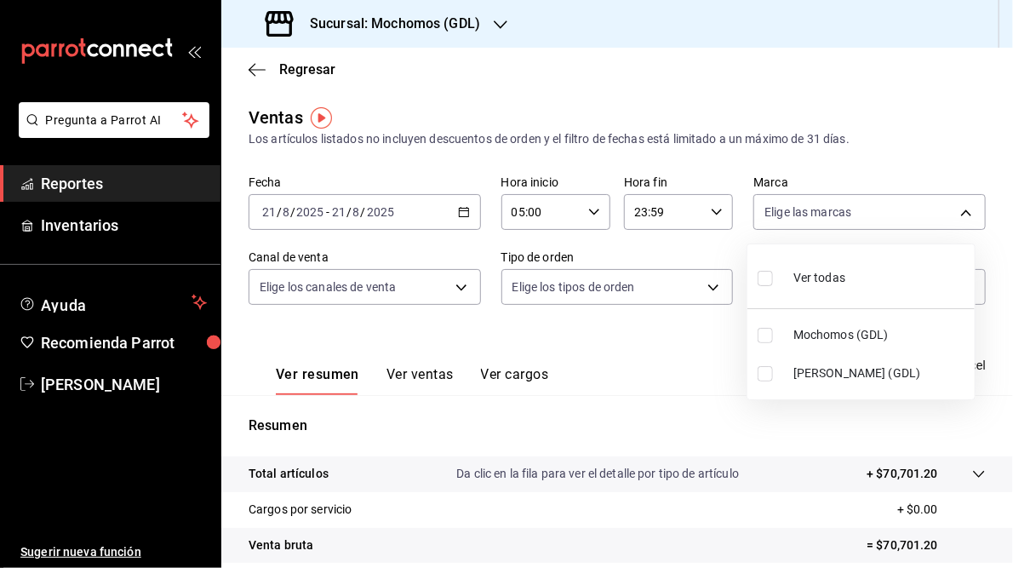
click at [803, 332] on span "Mochomos (GDL)" at bounding box center [881, 335] width 175 height 18
type input "36c25d4a-7cb0-456c-a434-e981d54830bc"
checkbox input "true"
click at [583, 353] on div at bounding box center [506, 284] width 1013 height 568
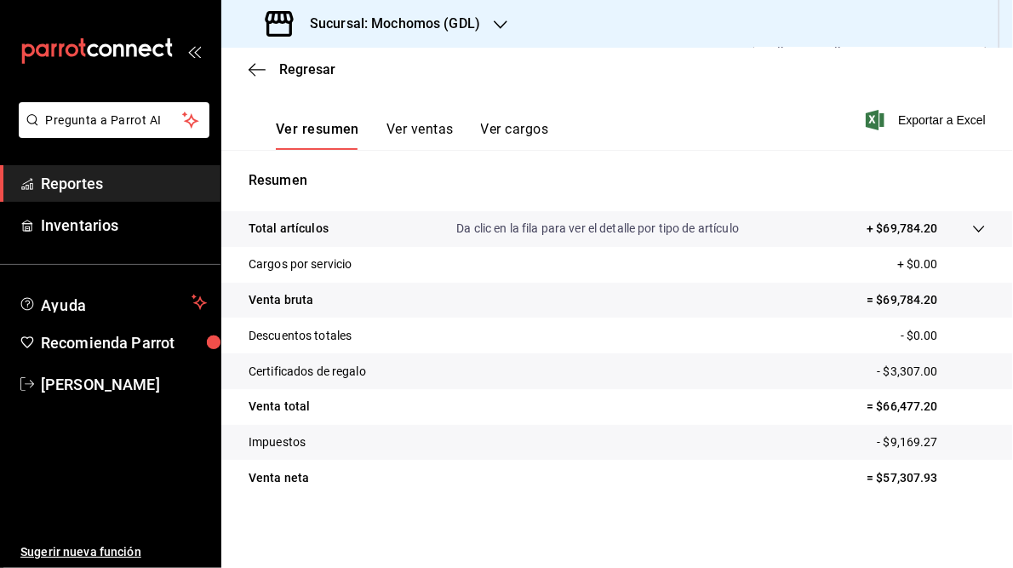
scroll to position [247, 0]
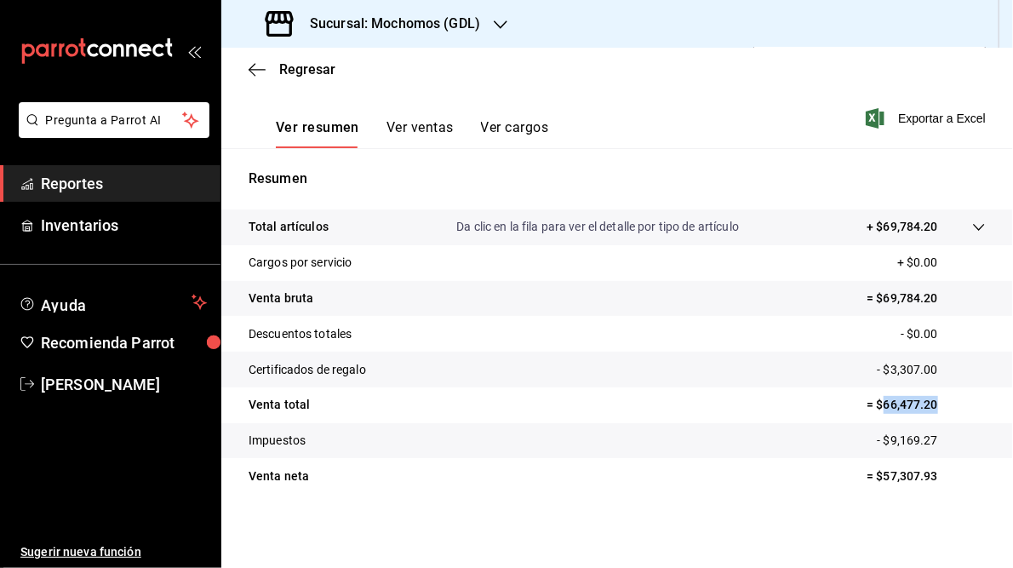
drag, startPoint x: 875, startPoint y: 403, endPoint x: 929, endPoint y: 406, distance: 54.6
click at [929, 406] on p "= $66,477.20" at bounding box center [926, 405] width 119 height 18
copy p "66,477.20"
click at [443, 23] on h3 "Sucursal: Mochomos (GDL)" at bounding box center [388, 24] width 184 height 20
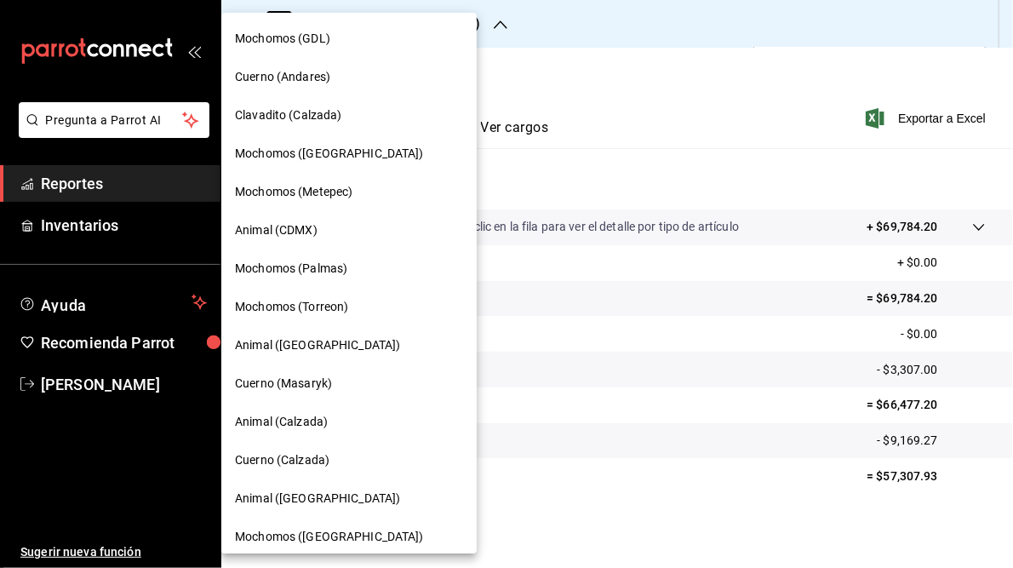
click at [250, 77] on span "Cuerno (Andares)" at bounding box center [282, 77] width 95 height 18
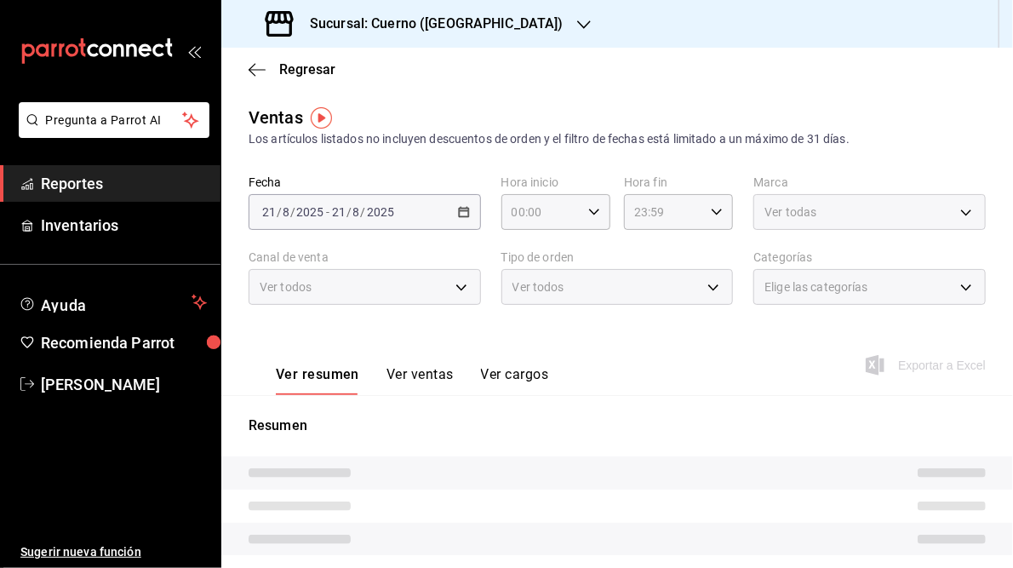
type input "05:00"
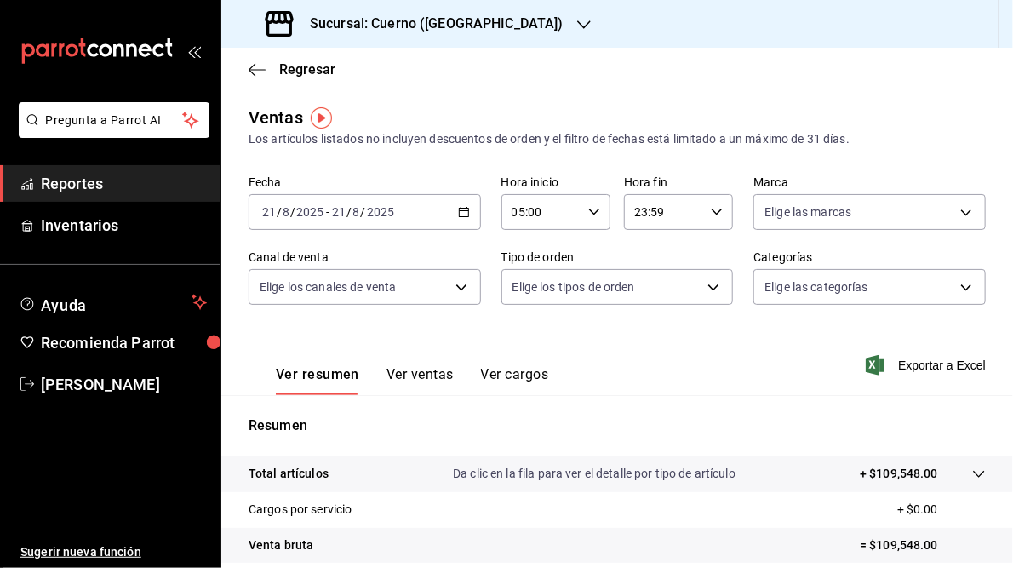
scroll to position [247, 0]
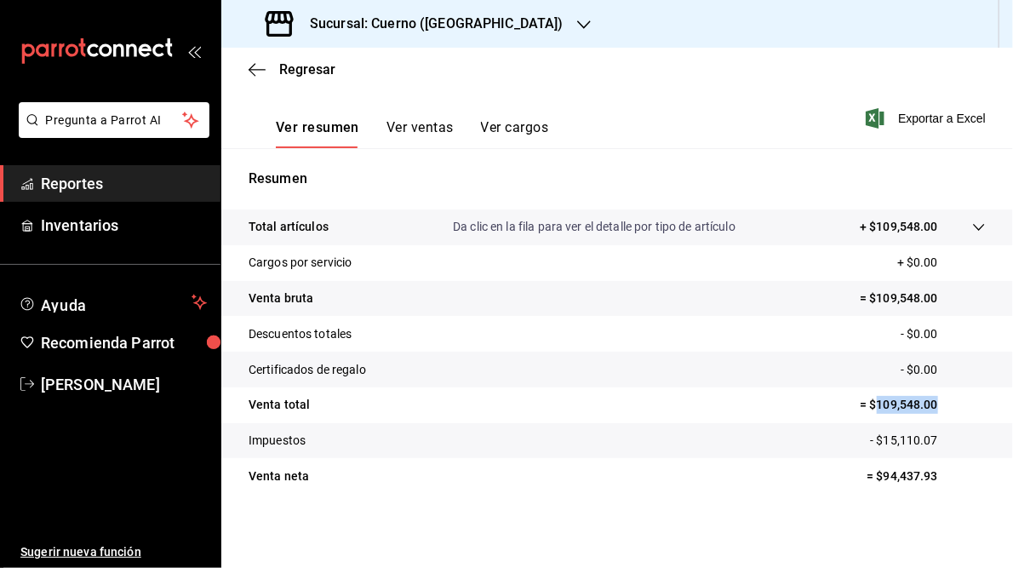
drag, startPoint x: 867, startPoint y: 405, endPoint x: 947, endPoint y: 412, distance: 80.4
click at [947, 412] on p "= $109,548.00" at bounding box center [923, 405] width 126 height 18
copy p "109,548.00"
click at [359, 27] on h3 "Sucursal: Cuerno ([GEOGRAPHIC_DATA])" at bounding box center [429, 24] width 267 height 20
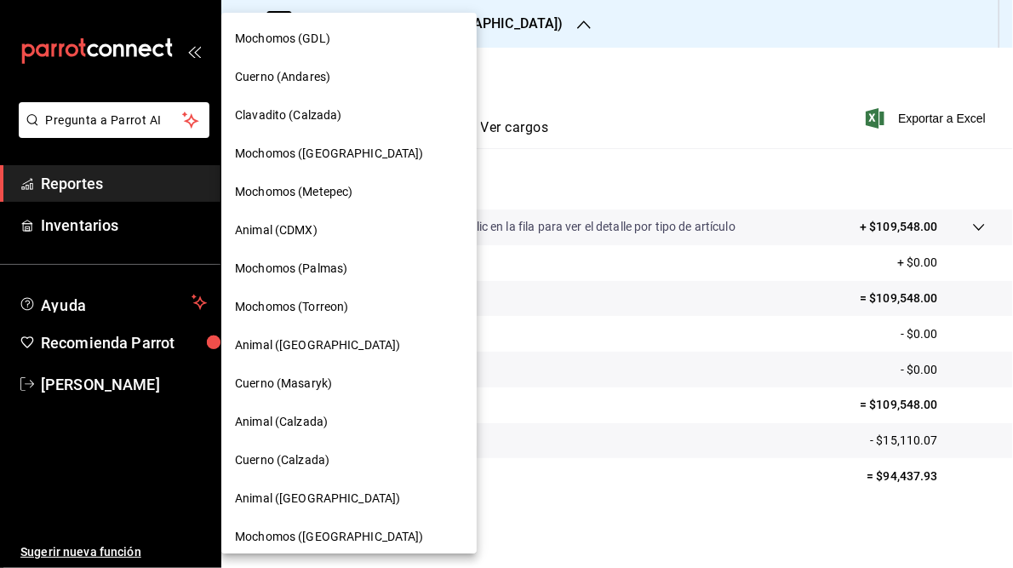
click at [370, 313] on div "Mochomos (Torreon)" at bounding box center [349, 307] width 228 height 18
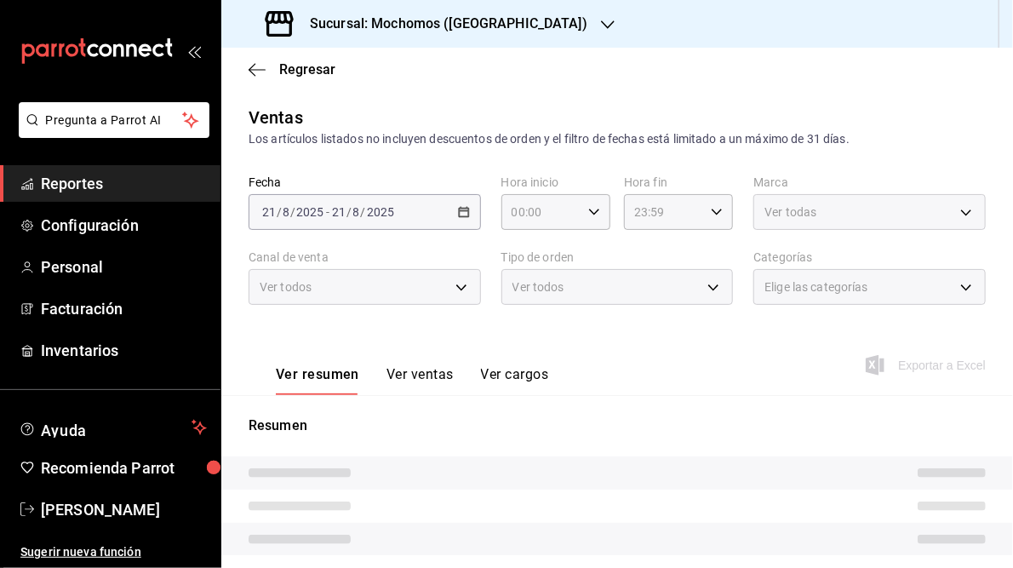
scroll to position [260, 0]
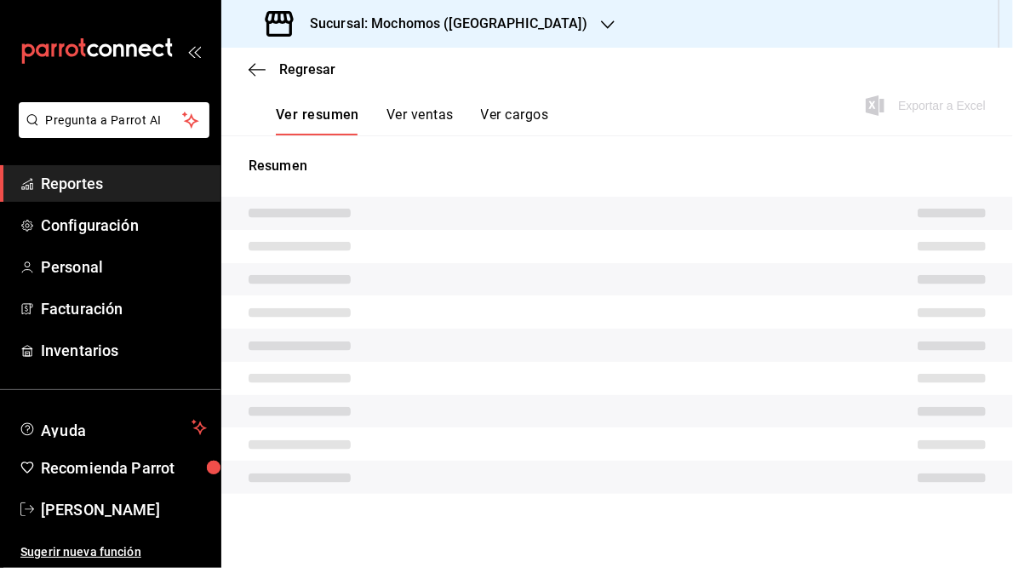
type input "05:00"
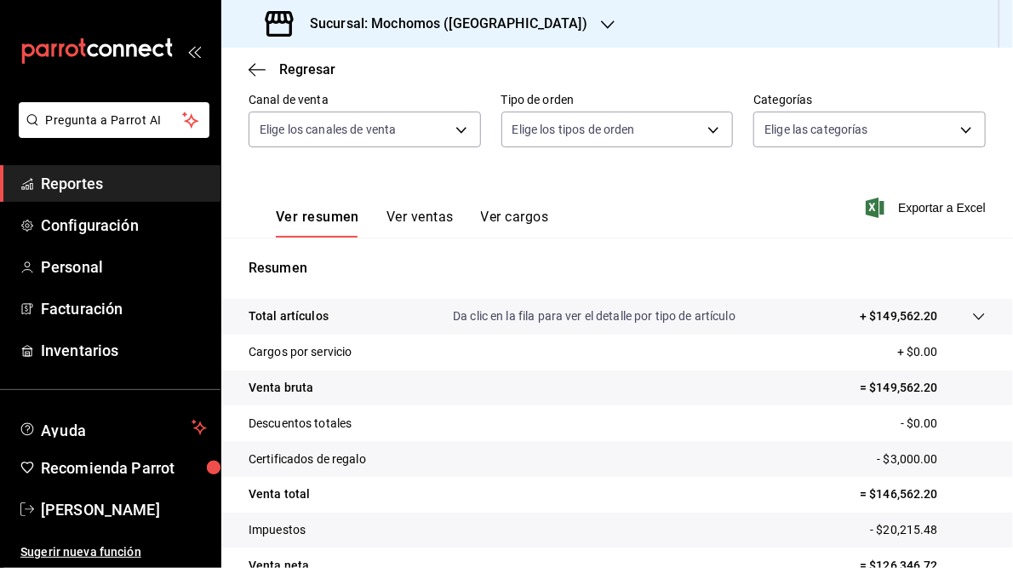
scroll to position [204, 0]
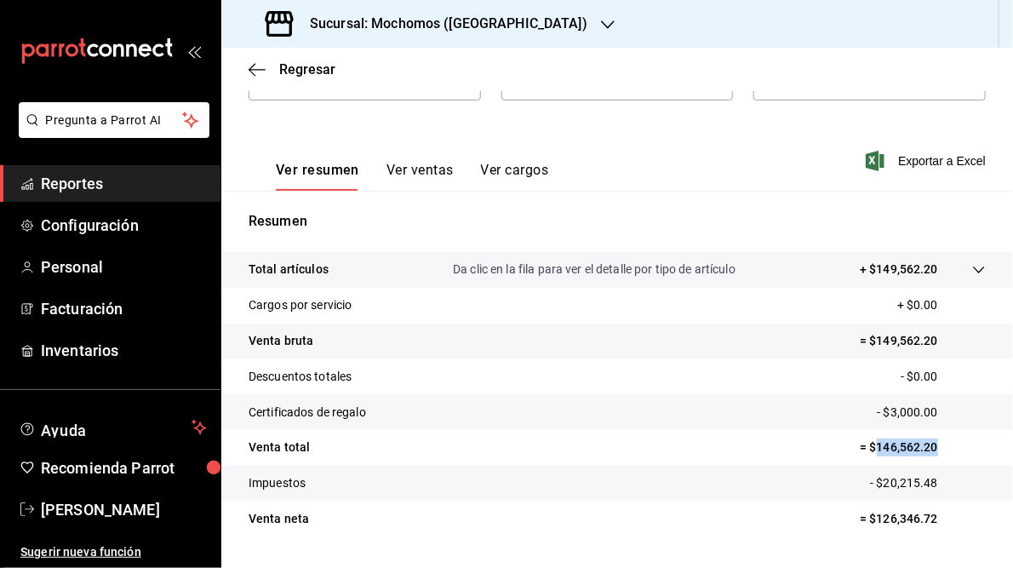
drag, startPoint x: 867, startPoint y: 447, endPoint x: 952, endPoint y: 451, distance: 85.3
click at [952, 451] on p "= $146,562.20" at bounding box center [923, 448] width 126 height 18
copy p "146,562.20"
click at [601, 20] on icon "button" at bounding box center [608, 25] width 14 height 14
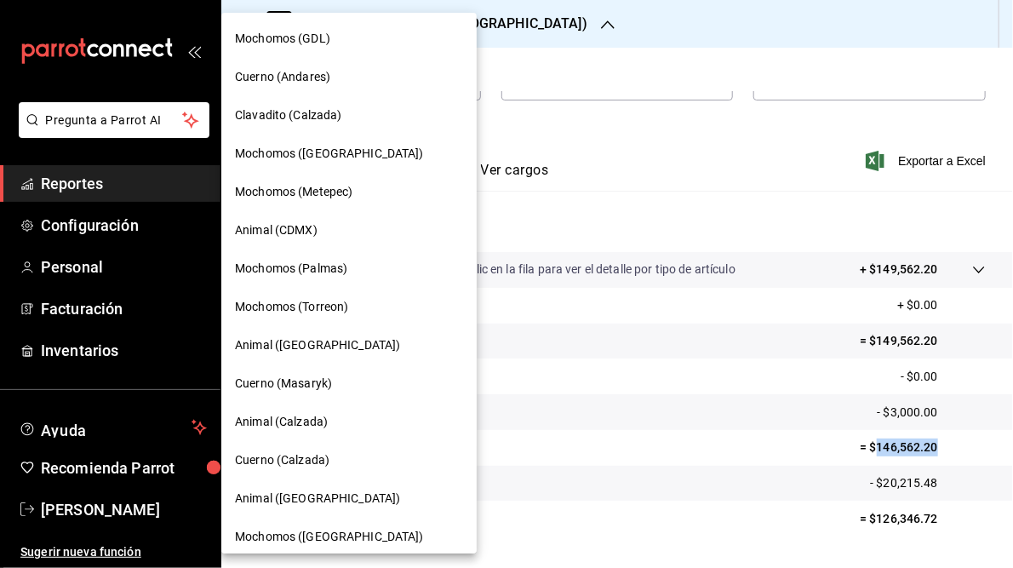
click at [322, 531] on span "Mochomos ([GEOGRAPHIC_DATA])" at bounding box center [329, 537] width 189 height 18
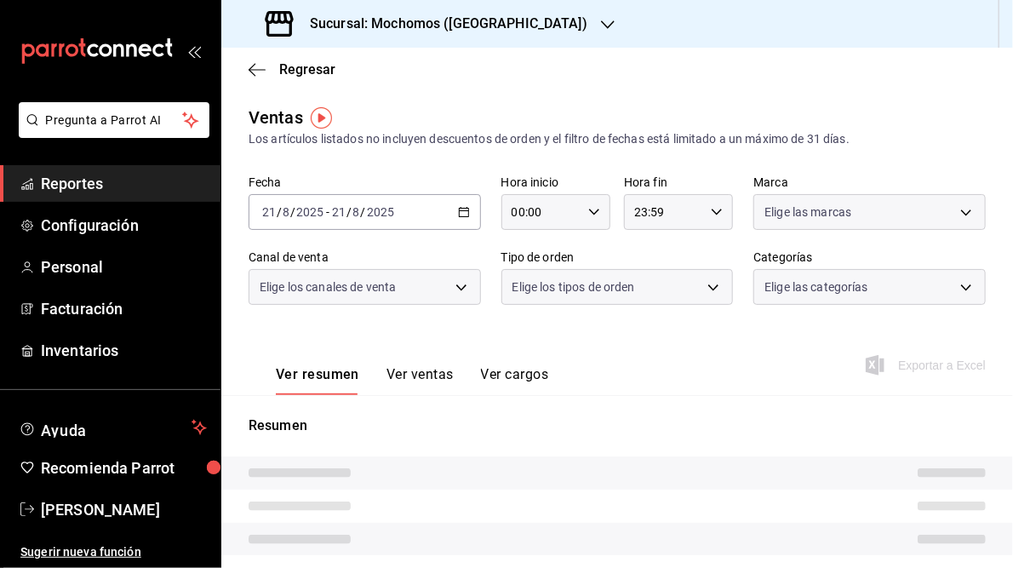
type input "05:00"
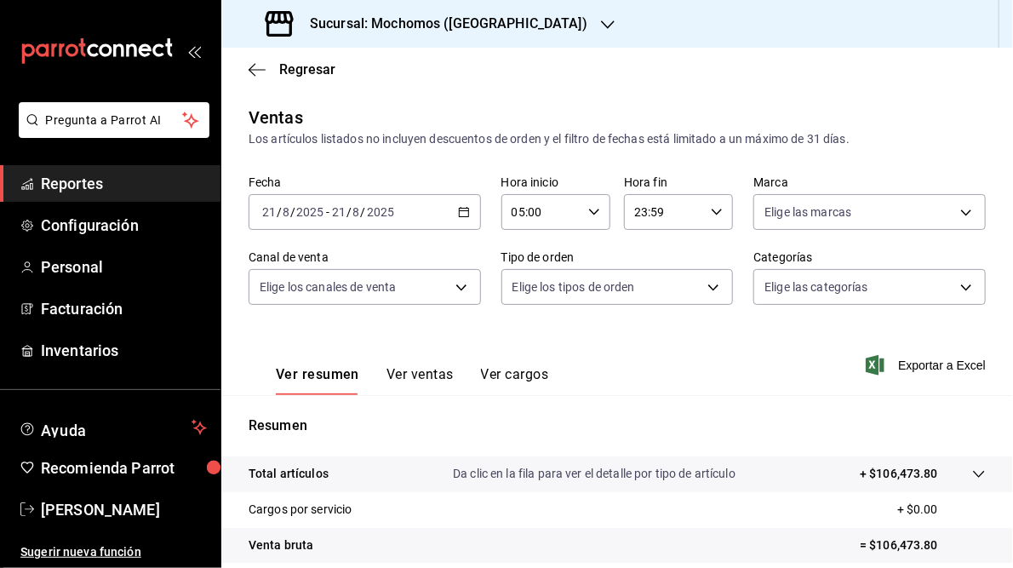
scroll to position [245, 0]
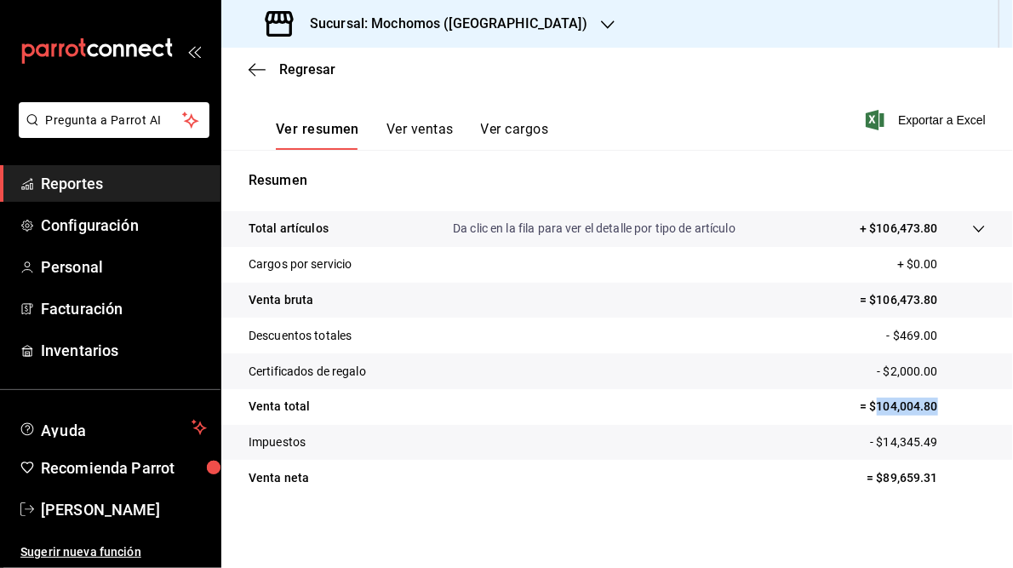
drag, startPoint x: 867, startPoint y: 406, endPoint x: 951, endPoint y: 405, distance: 84.3
click at [951, 405] on p "= $104,004.80" at bounding box center [923, 407] width 126 height 18
copy p "104,004.80"
click at [479, 23] on h3 "Sucursal: Mochomos ([GEOGRAPHIC_DATA])" at bounding box center [441, 24] width 291 height 20
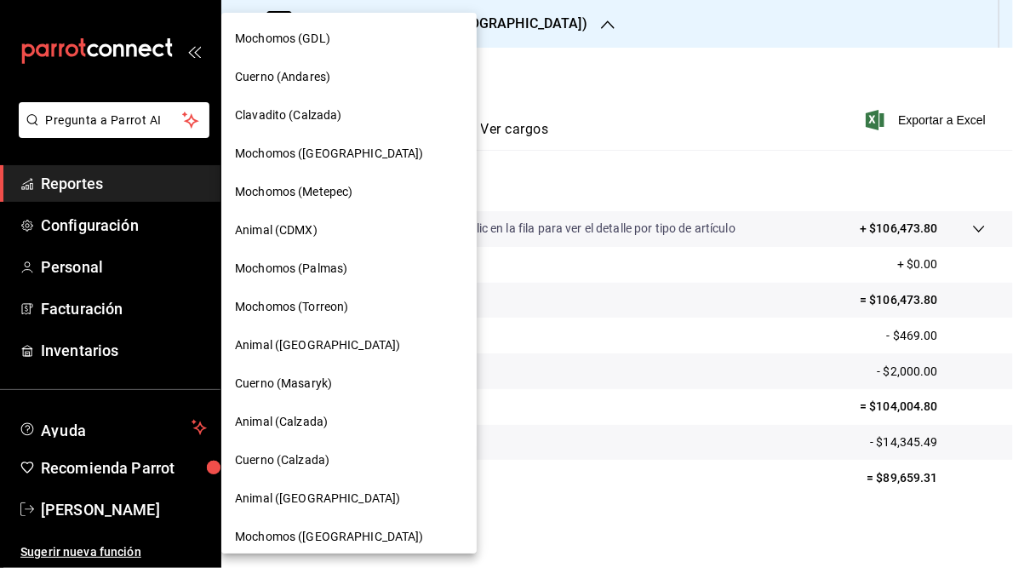
scroll to position [123, 0]
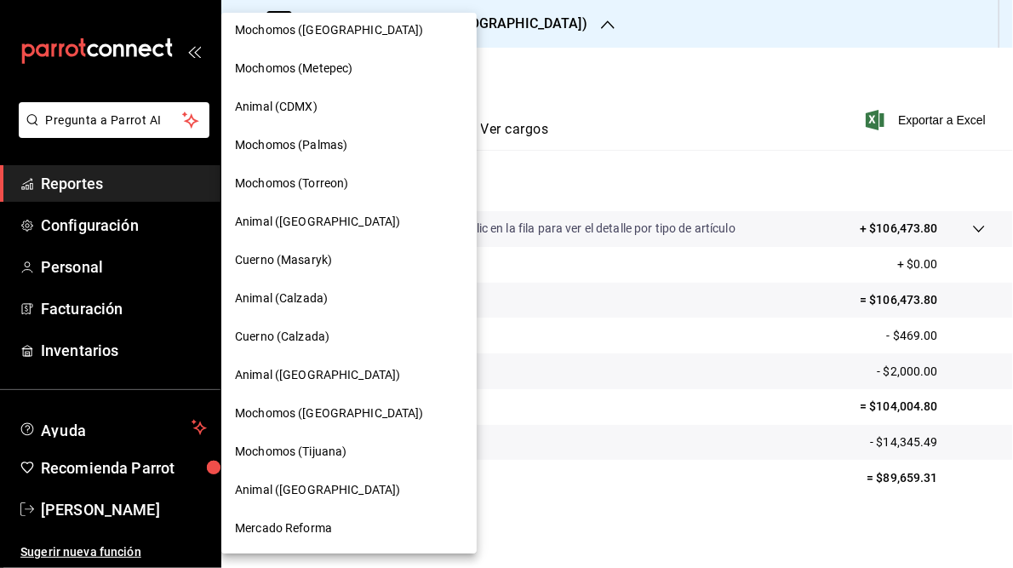
click at [295, 523] on span "Mercado Reforma" at bounding box center [283, 528] width 97 height 18
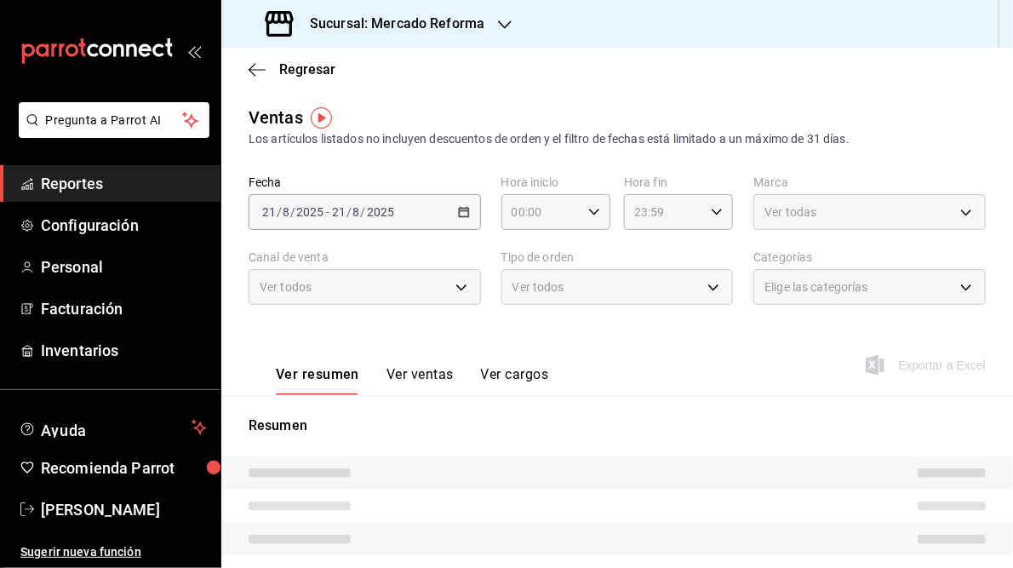
type input "05:00"
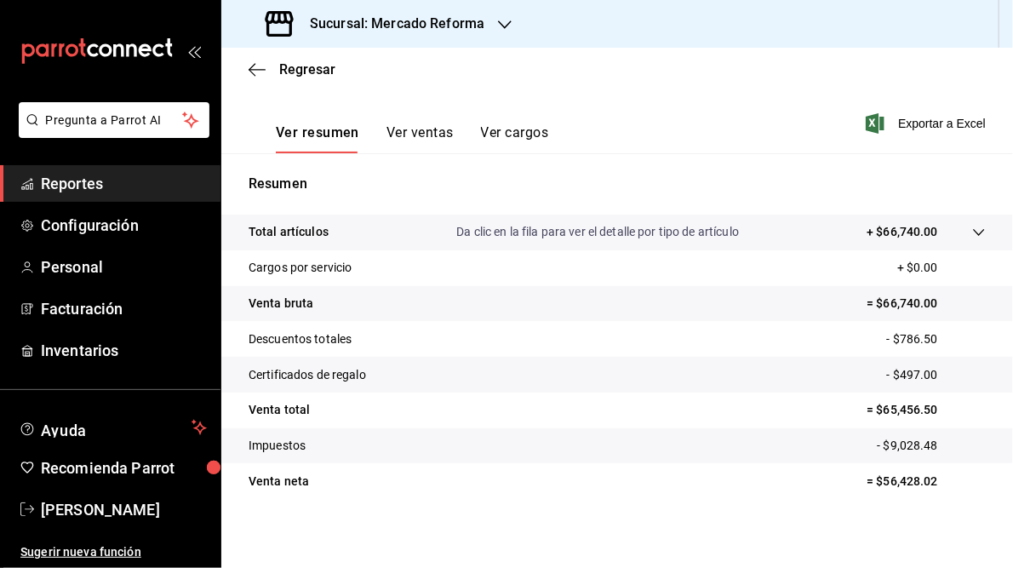
scroll to position [247, 0]
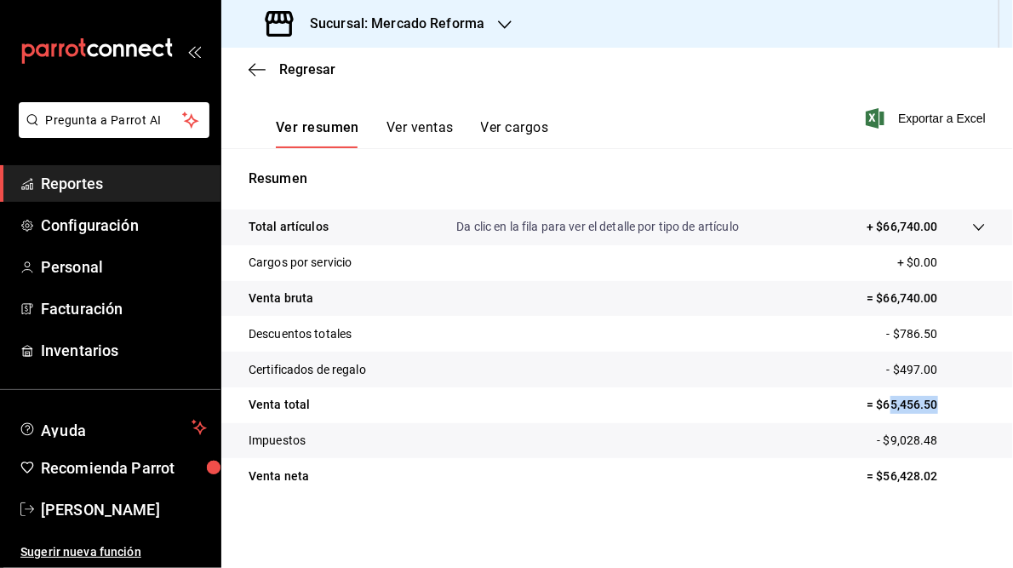
drag, startPoint x: 878, startPoint y: 405, endPoint x: 946, endPoint y: 412, distance: 68.6
click at [946, 412] on p "= $65,456.50" at bounding box center [926, 405] width 119 height 18
click at [760, 379] on tr "Certificados de regalo - $497.00" at bounding box center [617, 370] width 792 height 36
click at [872, 403] on p "= $65,456.50" at bounding box center [926, 405] width 119 height 18
drag, startPoint x: 874, startPoint y: 405, endPoint x: 927, endPoint y: 410, distance: 54.0
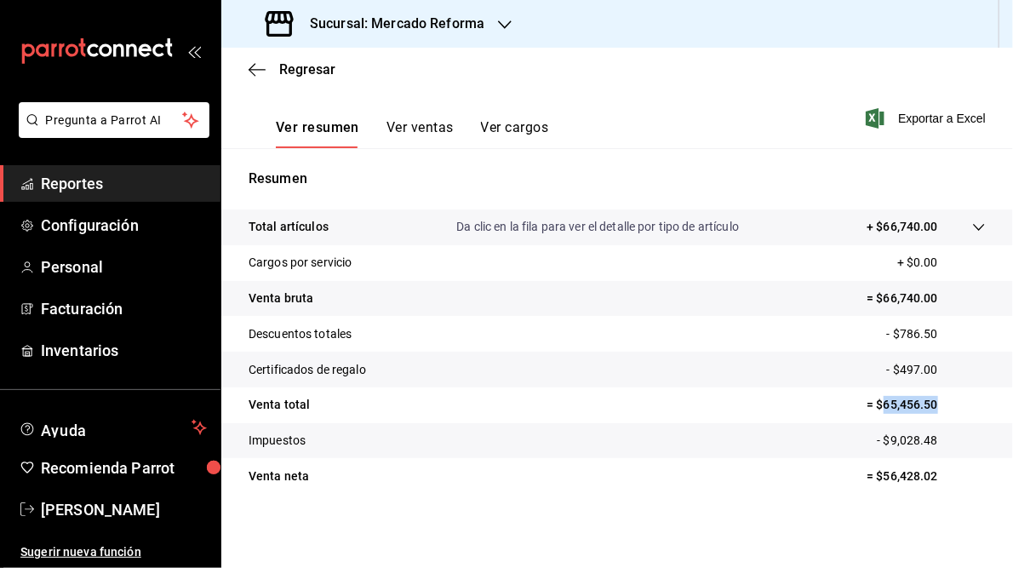
click at [927, 410] on p "= $65,456.50" at bounding box center [926, 405] width 119 height 18
copy p "65,456.50"
